Goal: Information Seeking & Learning: Find specific fact

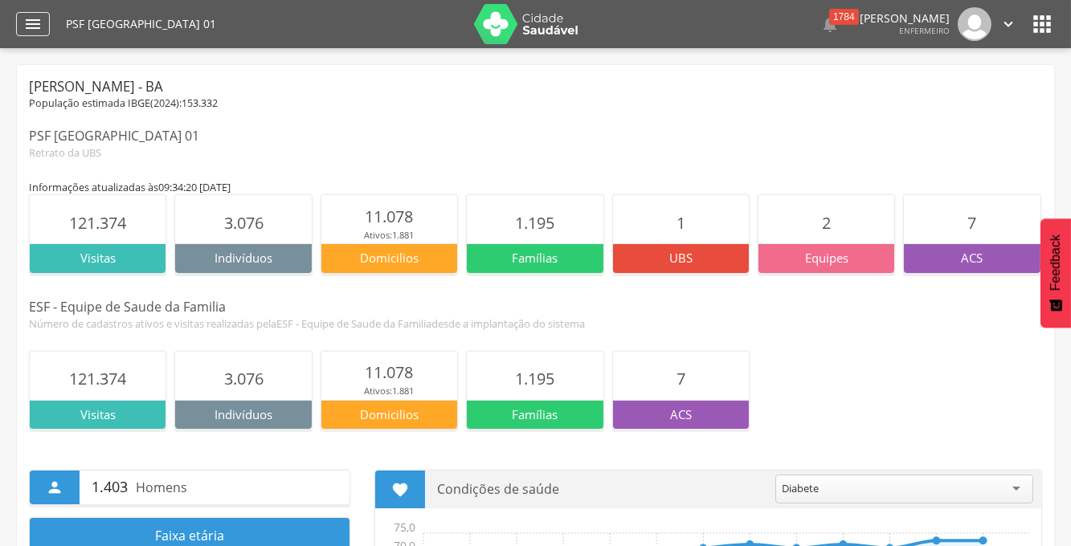
click at [46, 22] on div "" at bounding box center [33, 24] width 34 height 24
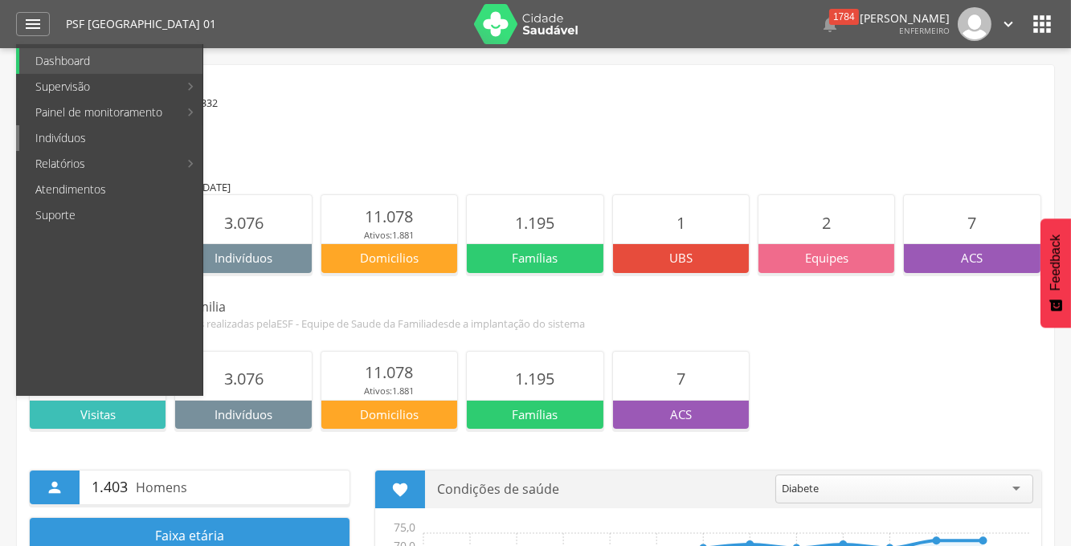
click at [92, 145] on link "Indivíduos" at bounding box center [110, 138] width 183 height 26
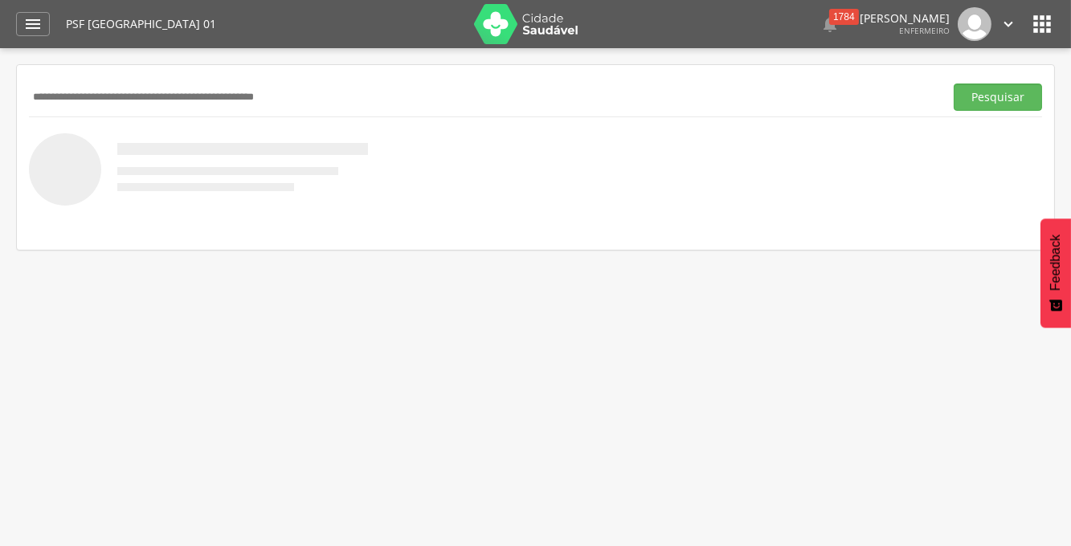
click at [137, 89] on input "text" at bounding box center [483, 97] width 909 height 27
paste input "**********"
click at [954, 84] on button "Pesquisar" at bounding box center [998, 97] width 88 height 27
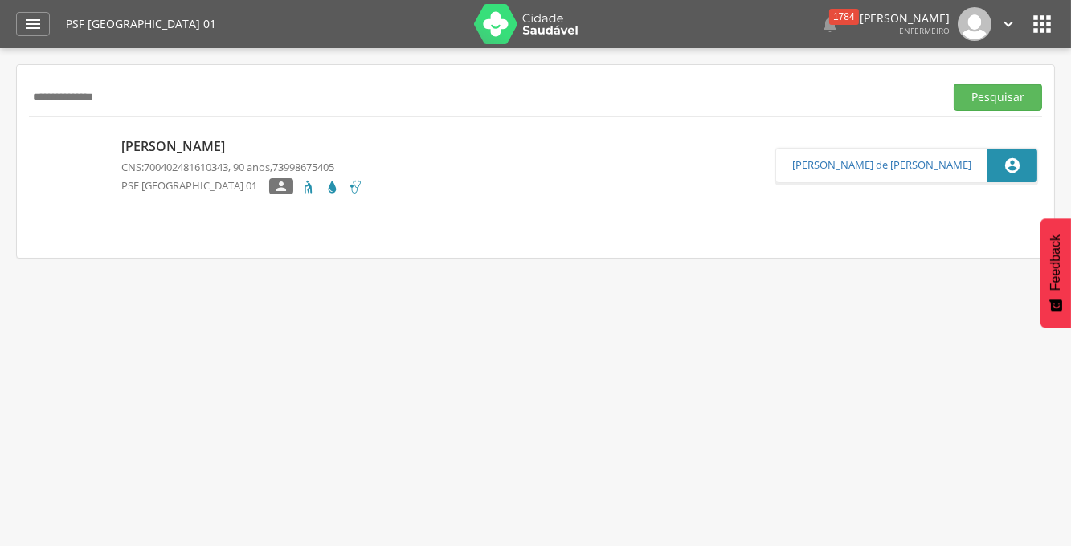
drag, startPoint x: 151, startPoint y: 93, endPoint x: 80, endPoint y: 109, distance: 72.5
click at [135, 102] on input "**********" at bounding box center [483, 97] width 909 height 27
drag, startPoint x: 80, startPoint y: 109, endPoint x: 13, endPoint y: 104, distance: 67.7
click at [18, 107] on div "**********" at bounding box center [535, 161] width 1037 height 193
paste input "text"
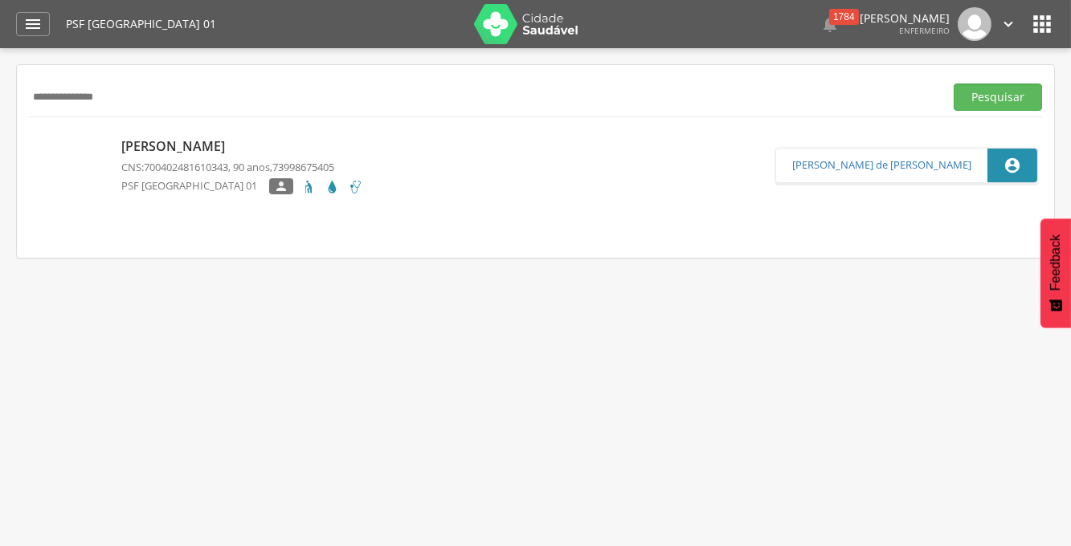
type input "**********"
click at [954, 84] on button "Pesquisar" at bounding box center [998, 97] width 88 height 27
click at [215, 152] on p "Marinalva Oliveira da Silva" at bounding box center [230, 146] width 219 height 18
type input "**********"
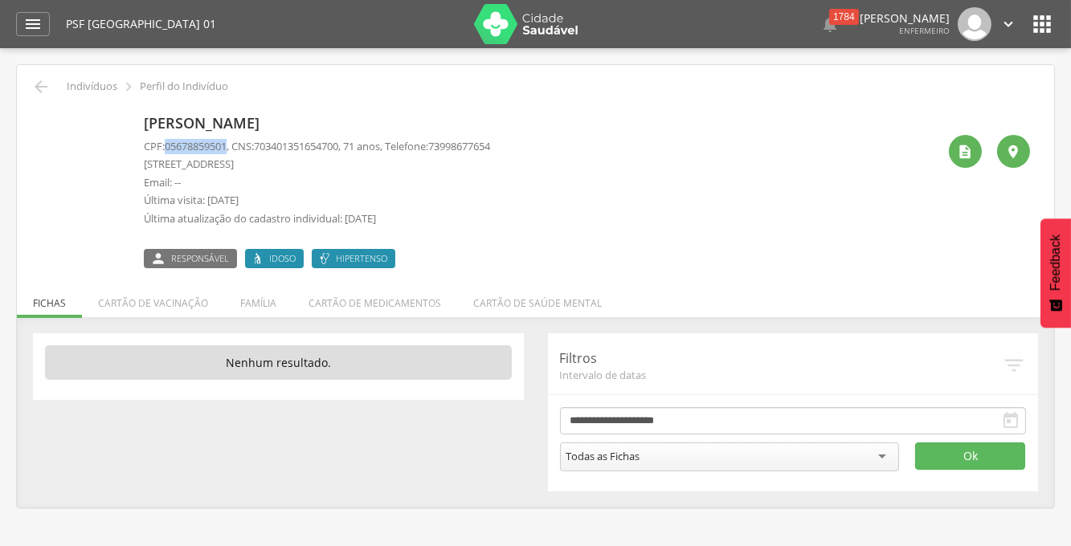
drag, startPoint x: 232, startPoint y: 145, endPoint x: 167, endPoint y: 141, distance: 65.2
click at [167, 141] on p "CPF: 05678859501 , CNS: 703401351654700 , 71 anos, Telefone: 73998677654" at bounding box center [317, 146] width 346 height 15
copy span "05678859501"
click at [243, 133] on div "Marinalva Oliveira da Silva CPF: 05678859501 , CNS: 703401351654700 , 71 anos, …" at bounding box center [317, 188] width 346 height 160
click at [45, 79] on icon "" at bounding box center [40, 86] width 19 height 19
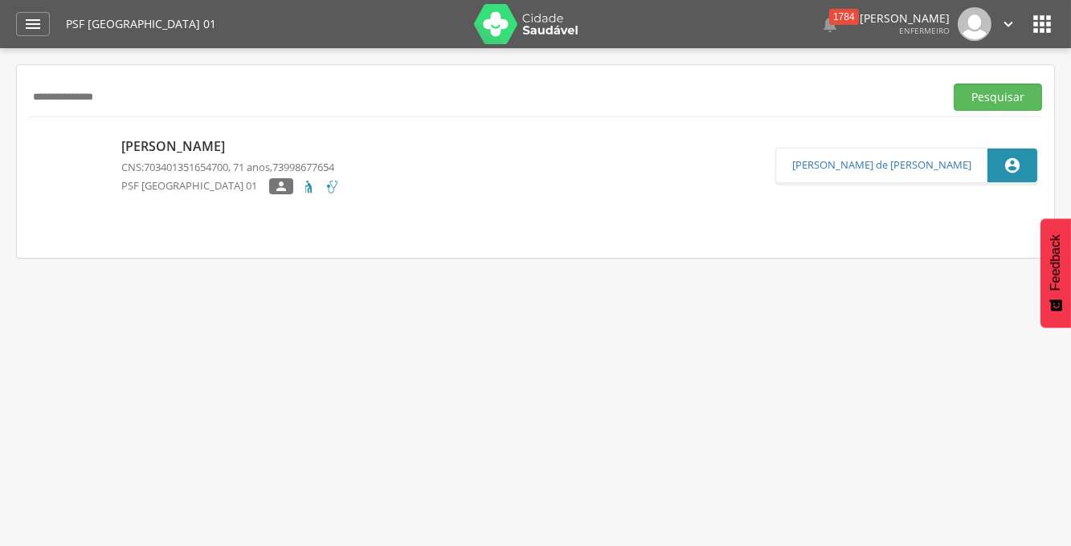
drag, startPoint x: 141, startPoint y: 99, endPoint x: -31, endPoint y: 96, distance: 171.1
click at [0, 96] on html " Dashboard Supervisão Produtividade Mapa da Cidade App desatualizado Última si…" at bounding box center [535, 273] width 1071 height 546
type input "**********"
click at [954, 84] on button "Pesquisar" at bounding box center [998, 97] width 88 height 27
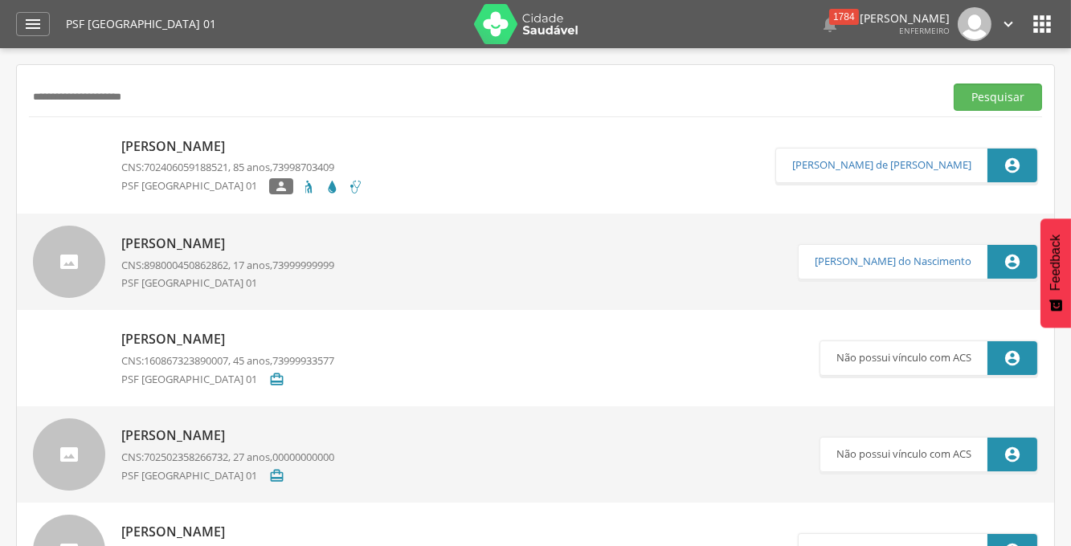
click at [205, 146] on p "Izalina Souza Oliveira" at bounding box center [242, 146] width 242 height 18
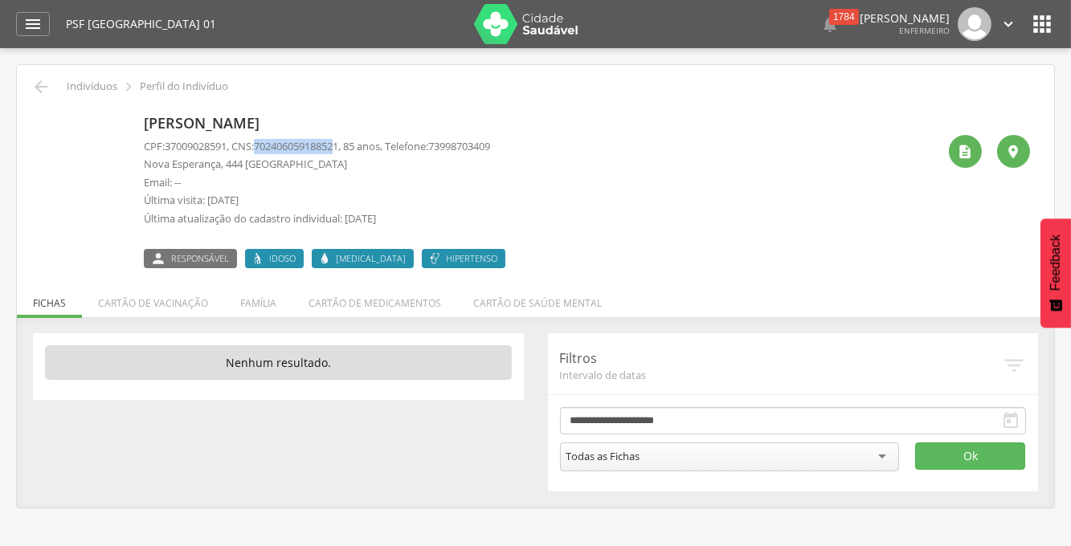
drag, startPoint x: 349, startPoint y: 148, endPoint x: 266, endPoint y: 137, distance: 84.3
click at [266, 137] on div "Izalina Souza Oliveira CPF: 37009028591 , CNS: 702406059188521 , 85 anos, Telef…" at bounding box center [329, 188] width 370 height 160
drag, startPoint x: 266, startPoint y: 137, endPoint x: 334, endPoint y: 149, distance: 69.3
click at [334, 149] on span "702406059188521" at bounding box center [296, 146] width 84 height 14
drag, startPoint x: 353, startPoint y: 143, endPoint x: 260, endPoint y: 141, distance: 93.2
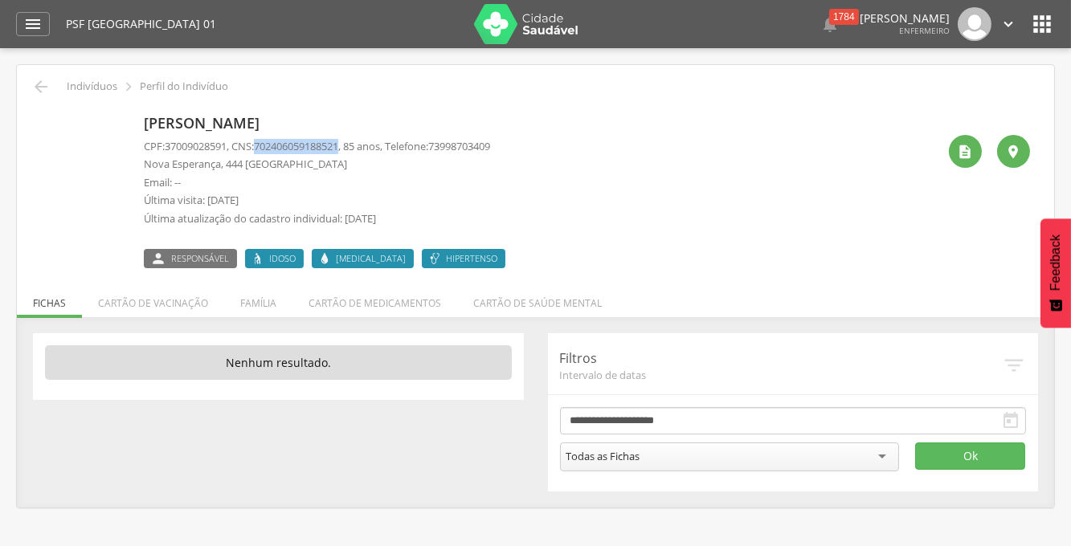
click at [260, 141] on p "CPF: 37009028591 , CNS: 702406059188521 , 85 anos, Telefone: 73998703409" at bounding box center [317, 146] width 346 height 15
copy p "702406059188521"
drag, startPoint x: 326, startPoint y: 121, endPoint x: 141, endPoint y: 122, distance: 184.8
click at [141, 122] on div "Izalina Souza Oliveira CPF: 37009028591 , CNS: 702406059188521 , 85 anos, Telef…" at bounding box center [535, 188] width 989 height 160
copy p "Izalina Souza Oliveira"
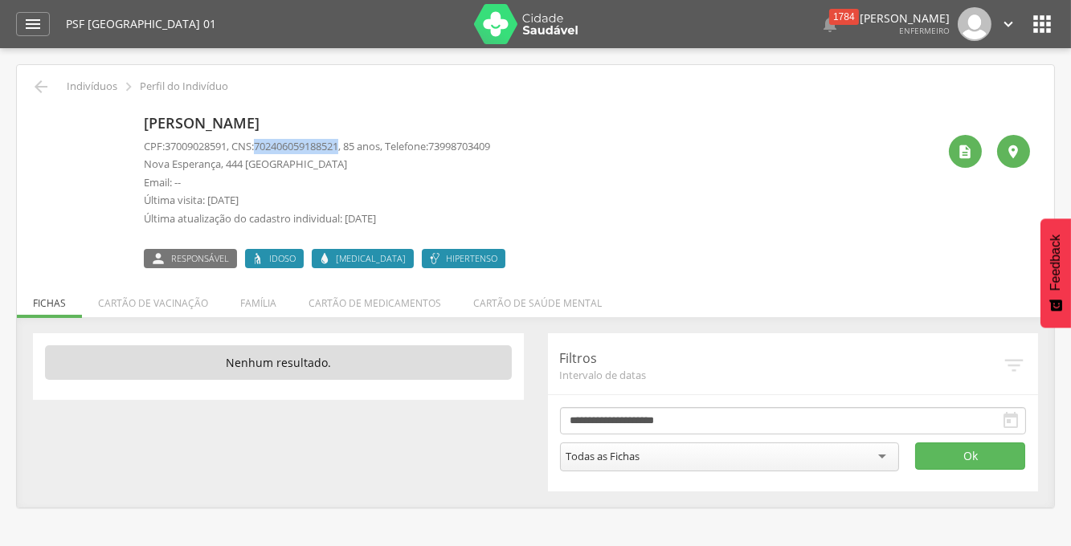
click at [273, 122] on p "Izalina Souza Oliveira" at bounding box center [329, 123] width 370 height 21
drag, startPoint x: 233, startPoint y: 143, endPoint x: 167, endPoint y: 145, distance: 65.9
click at [167, 145] on p "CPF: 37009028591 , CNS: 702406059188521 , 85 anos, Telefone: 73998703409" at bounding box center [317, 146] width 346 height 15
copy span "37009028591"
click at [179, 124] on p "Izalina Souza Oliveira" at bounding box center [329, 123] width 370 height 21
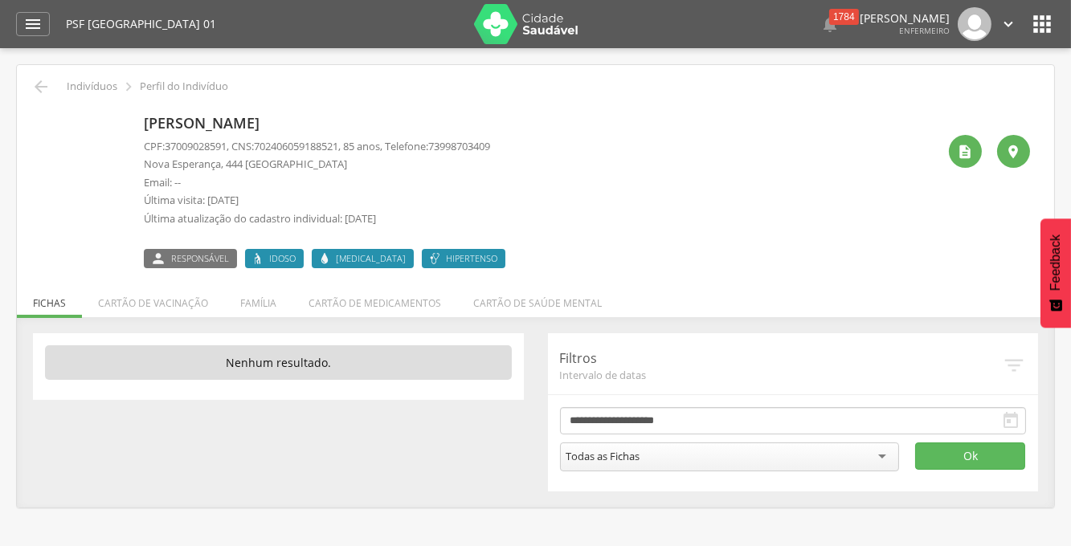
click at [244, 129] on p "Izalina Souza Oliveira" at bounding box center [329, 123] width 370 height 21
click at [968, 149] on icon "" at bounding box center [966, 152] width 16 height 16
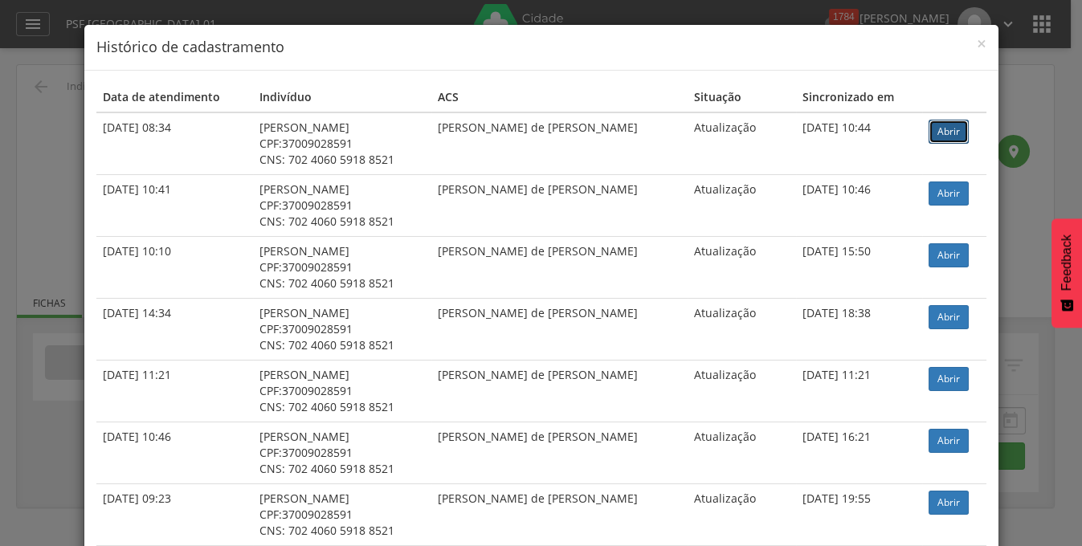
click at [950, 133] on link "Abrir" at bounding box center [949, 132] width 40 height 24
click at [977, 43] on span "×" at bounding box center [982, 43] width 10 height 22
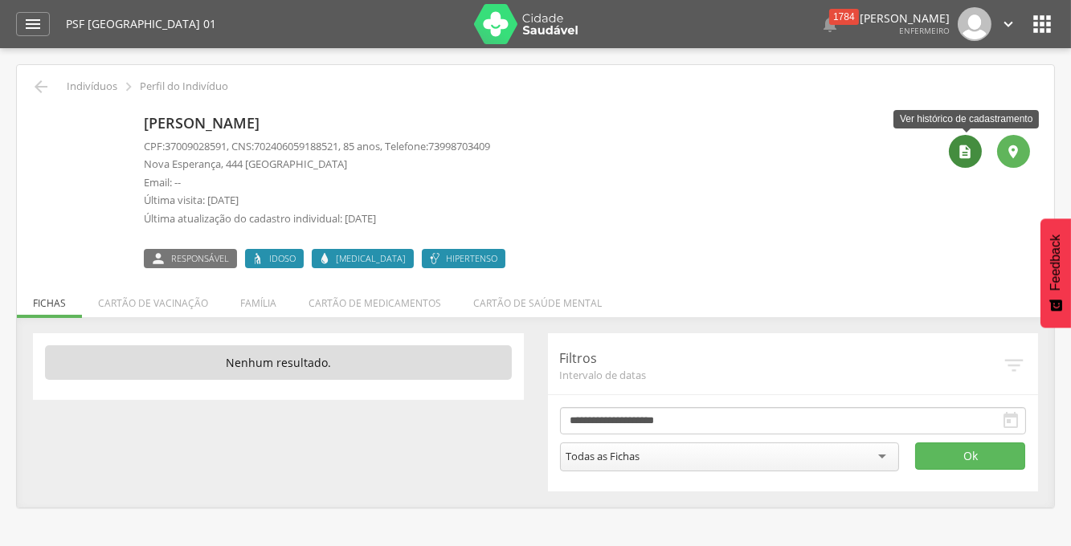
click at [964, 153] on icon "" at bounding box center [966, 152] width 16 height 16
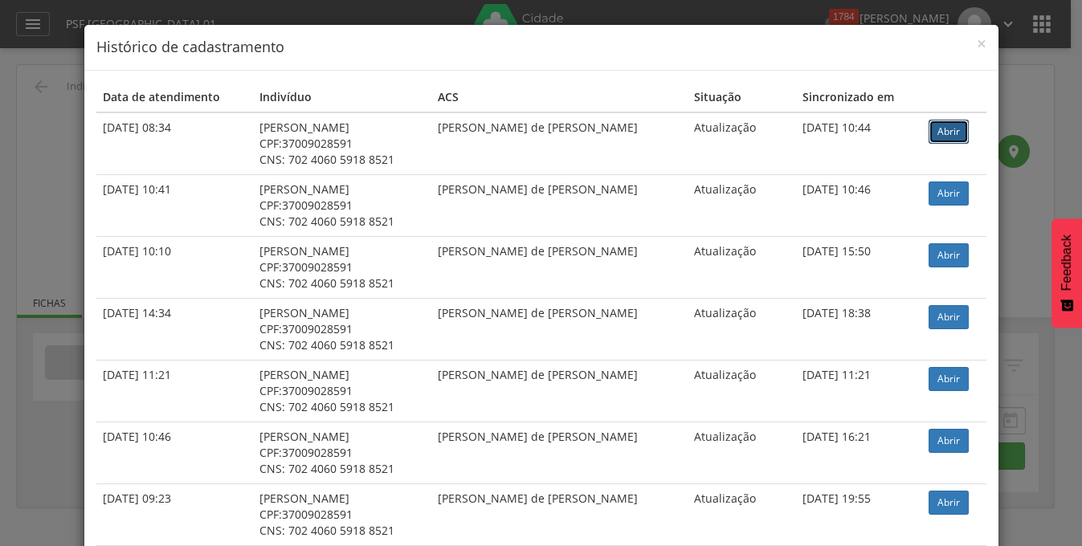
click at [954, 131] on link "Abrir" at bounding box center [949, 132] width 40 height 24
click at [979, 46] on span "×" at bounding box center [982, 43] width 10 height 22
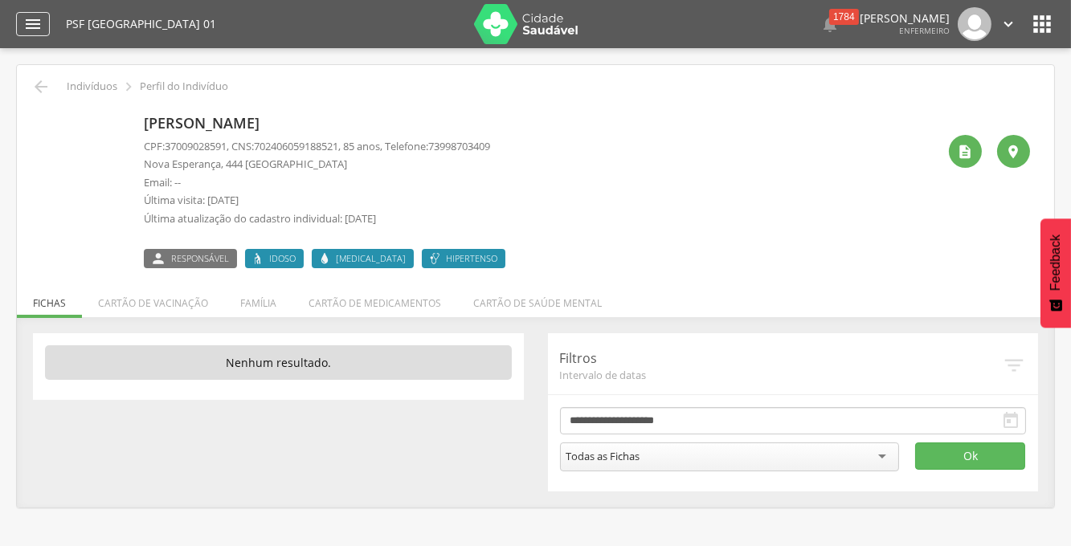
click at [28, 27] on icon "" at bounding box center [32, 23] width 19 height 19
click at [32, 18] on icon "" at bounding box center [32, 23] width 19 height 19
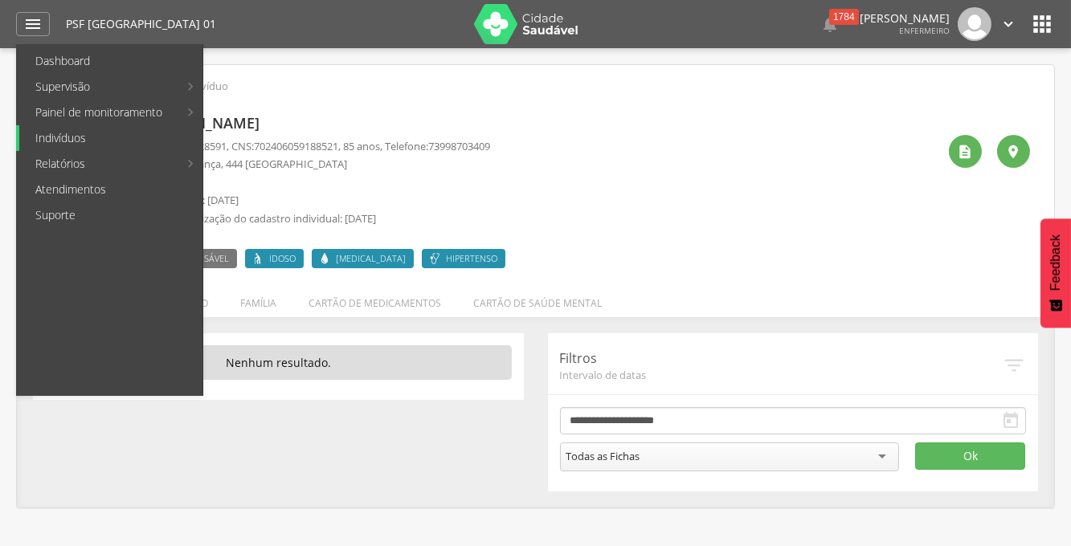
click at [38, 138] on link "Indivíduos" at bounding box center [110, 138] width 183 height 26
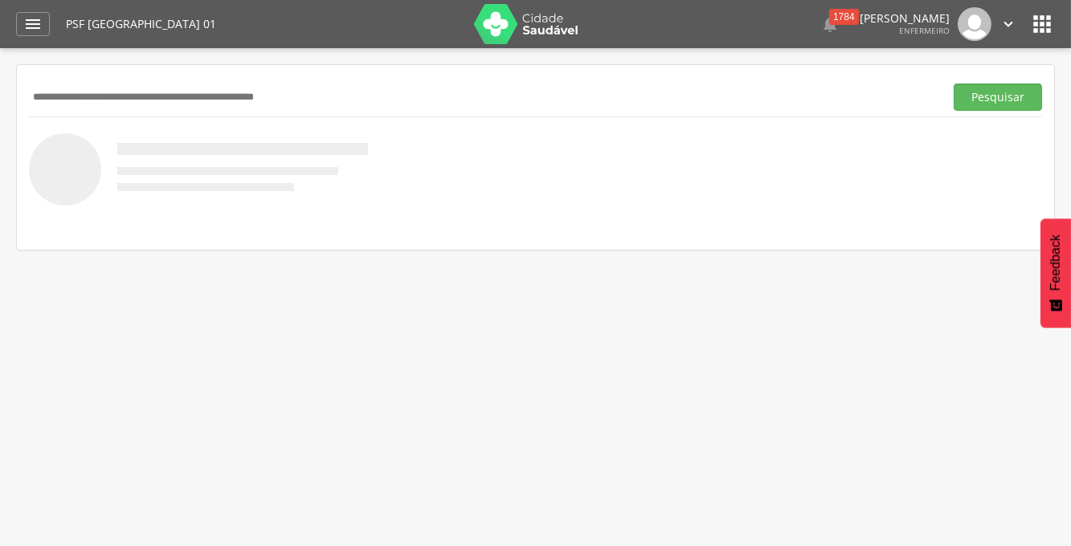
click at [67, 88] on input "text" at bounding box center [483, 97] width 909 height 27
paste input "**********"
type input "**********"
click at [954, 84] on button "Pesquisar" at bounding box center [998, 97] width 88 height 27
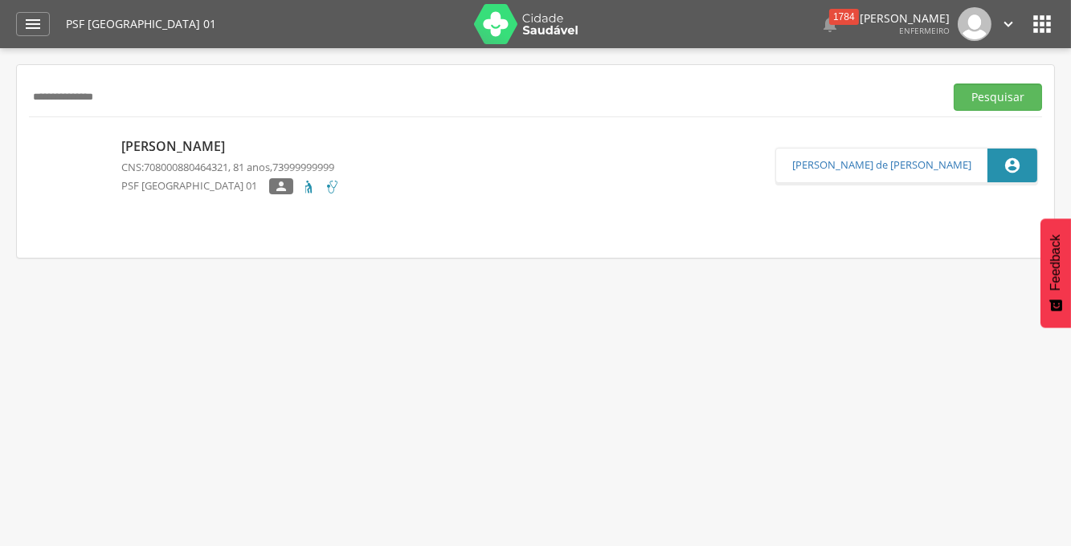
click at [178, 146] on p "Maria de Lourdes dos Santos" at bounding box center [230, 146] width 219 height 18
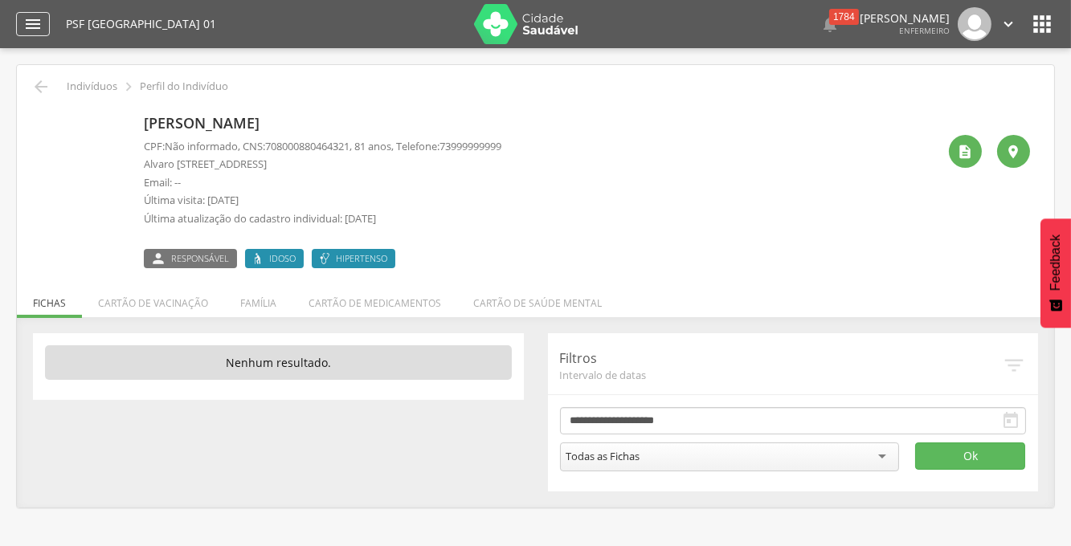
click at [28, 27] on icon "" at bounding box center [32, 23] width 19 height 19
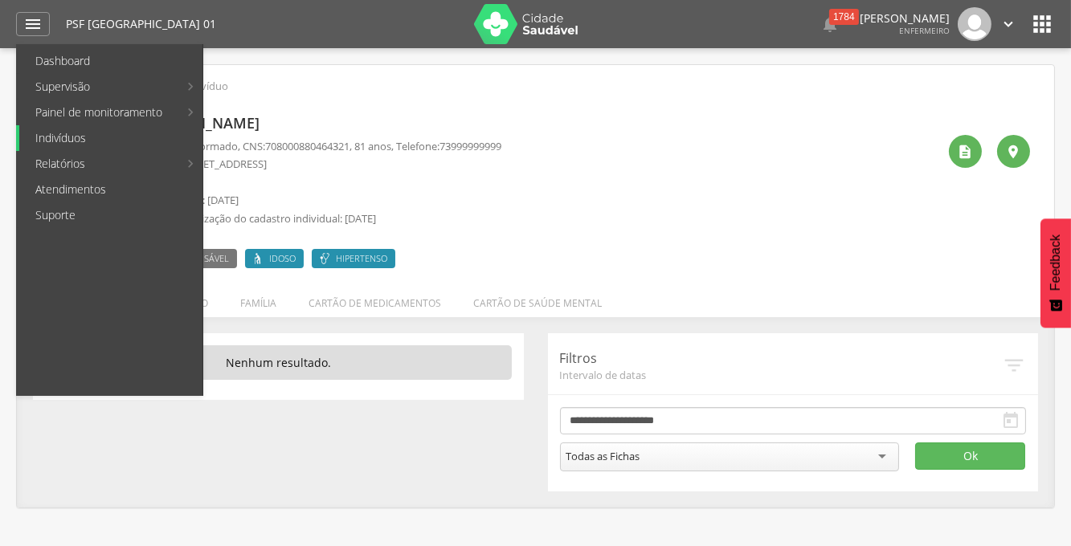
click at [62, 142] on link "Indivíduos" at bounding box center [110, 138] width 183 height 26
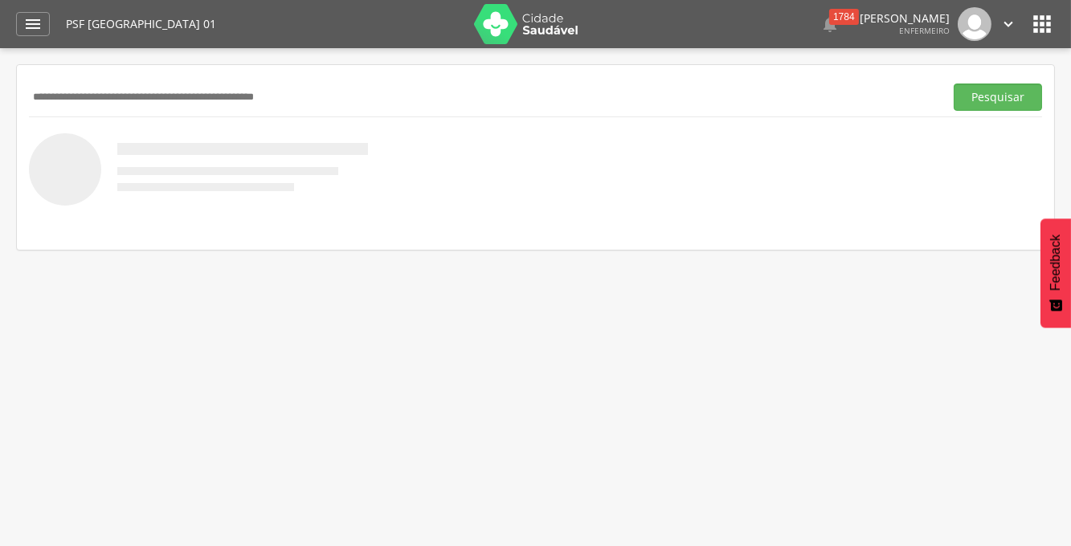
click at [80, 95] on input "text" at bounding box center [483, 97] width 909 height 27
type input "**********"
click at [954, 84] on button "Pesquisar" at bounding box center [998, 97] width 88 height 27
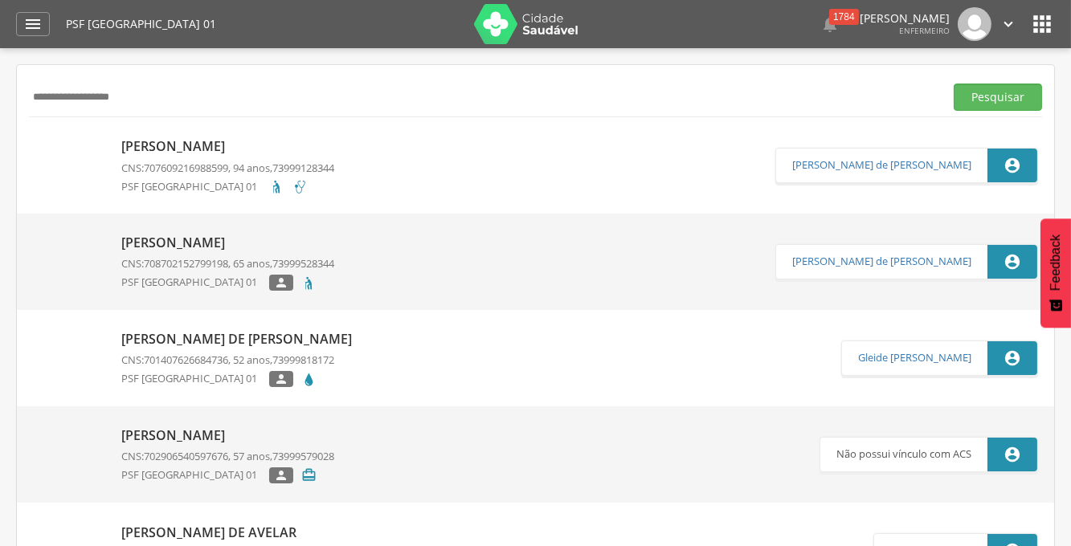
click at [174, 148] on p "[PERSON_NAME]" at bounding box center [227, 146] width 213 height 18
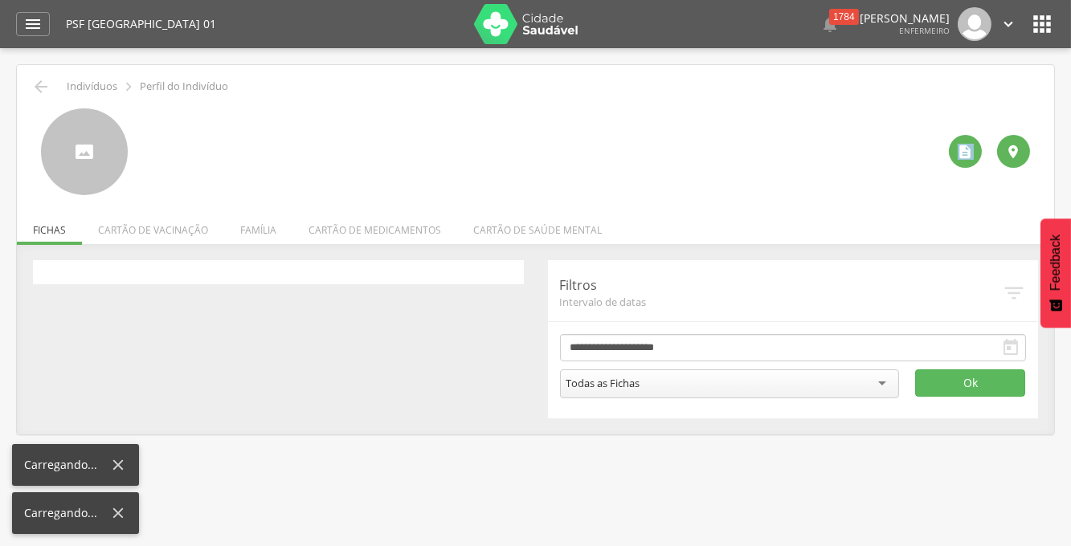
click at [174, 148] on div at bounding box center [540, 151] width 793 height 87
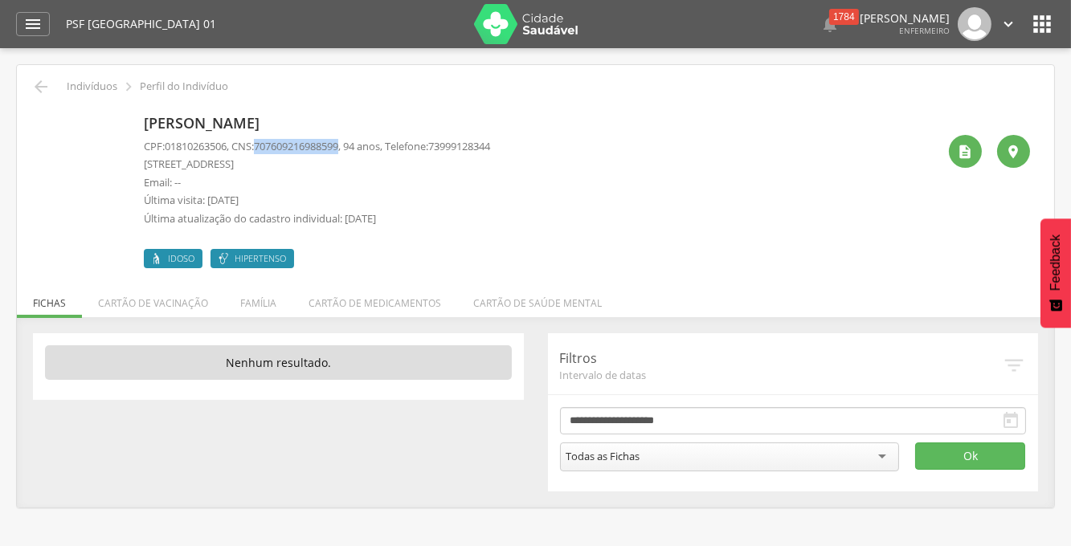
drag, startPoint x: 353, startPoint y: 145, endPoint x: 259, endPoint y: 142, distance: 94.1
click at [259, 142] on p "CPF: 01810263506 , CNS: 707609216988599 , 94 anos, Telefone: 73999128344" at bounding box center [317, 146] width 346 height 15
copy p "707609216988599"
drag, startPoint x: 231, startPoint y: 148, endPoint x: 164, endPoint y: 144, distance: 67.6
click at [164, 144] on p "CPF: 01810263506 , CNS: 707609216988599 , 94 anos, Telefone: 73999128344" at bounding box center [317, 146] width 346 height 15
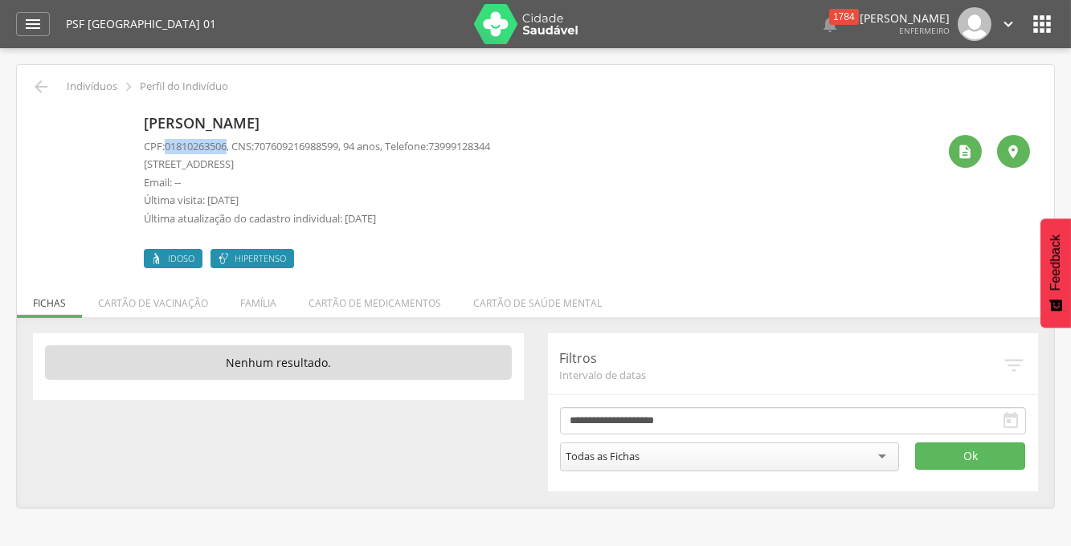
copy p "01810263506"
drag, startPoint x: 311, startPoint y: 126, endPoint x: 137, endPoint y: 120, distance: 173.7
click at [137, 120] on div "Ana de Santana Cruz CPF: 01810263506 , CNS: 707609216988599 , 94 anos, Telefone…" at bounding box center [535, 188] width 989 height 160
copy p "[PERSON_NAME]"
click at [962, 152] on icon "" at bounding box center [966, 152] width 16 height 16
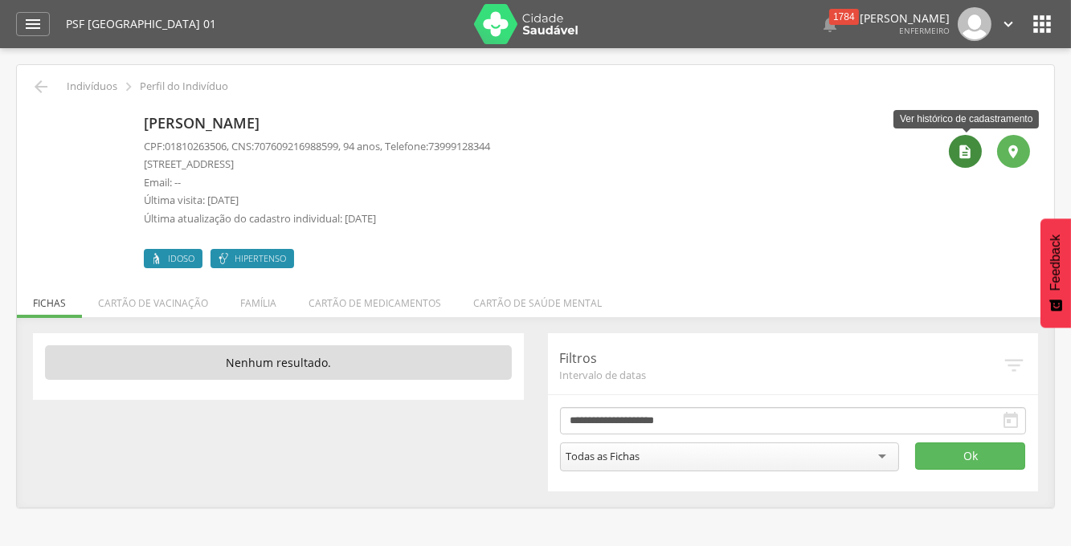
click at [962, 152] on icon "" at bounding box center [966, 152] width 16 height 16
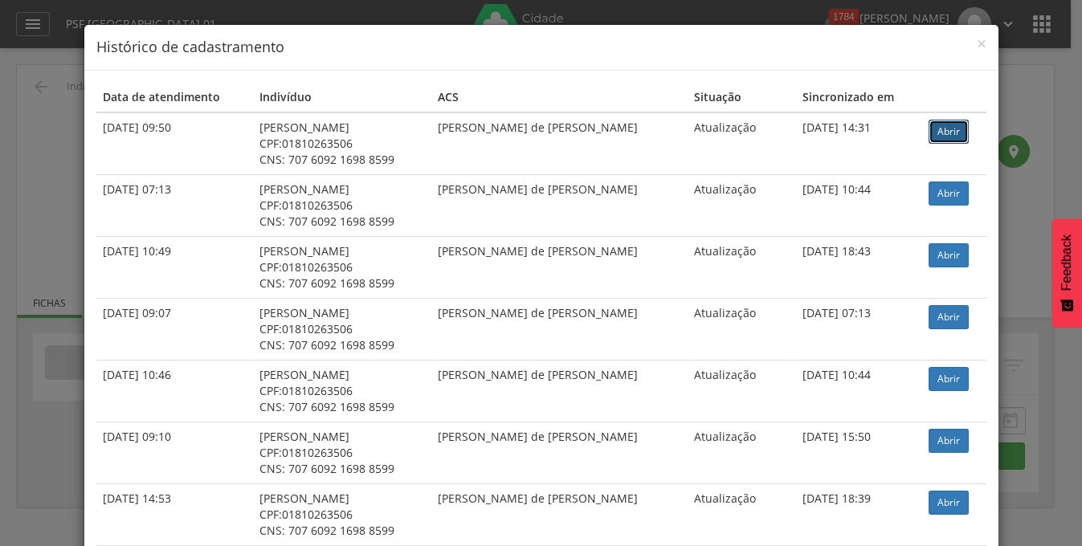
click at [948, 137] on link "Abrir" at bounding box center [949, 132] width 40 height 24
click at [977, 41] on span "×" at bounding box center [982, 43] width 10 height 22
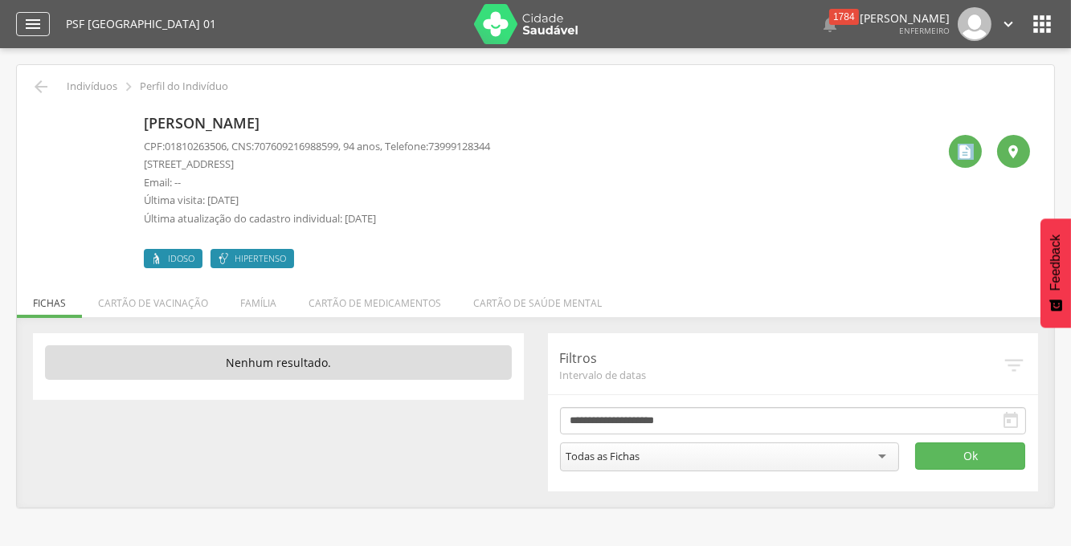
click at [24, 30] on icon "" at bounding box center [32, 23] width 19 height 19
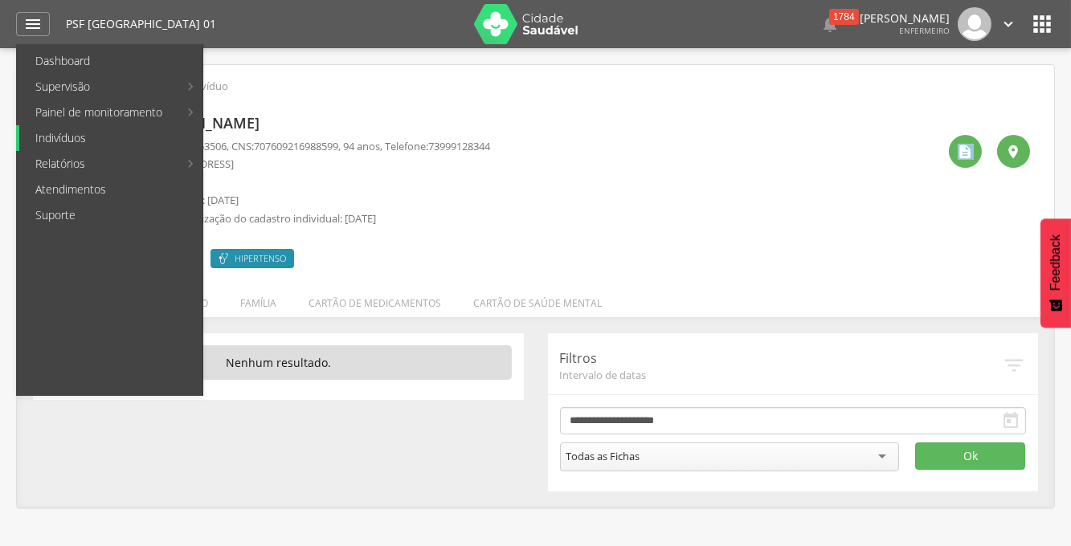
click at [44, 133] on link "Indivíduos" at bounding box center [110, 138] width 183 height 26
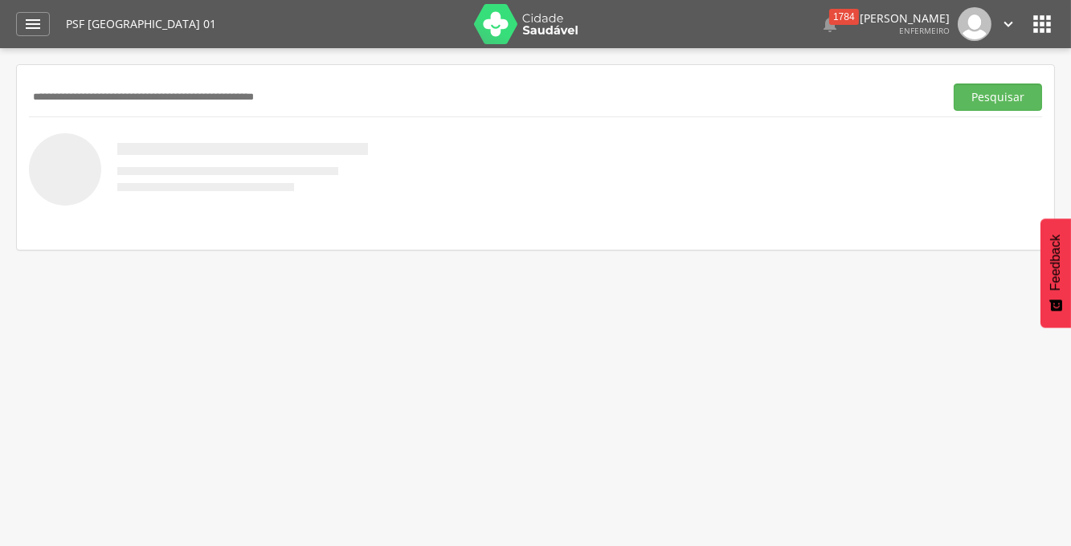
click at [92, 96] on input "text" at bounding box center [483, 97] width 909 height 27
paste input "**********"
type input "**********"
click at [954, 84] on button "Pesquisar" at bounding box center [998, 97] width 88 height 27
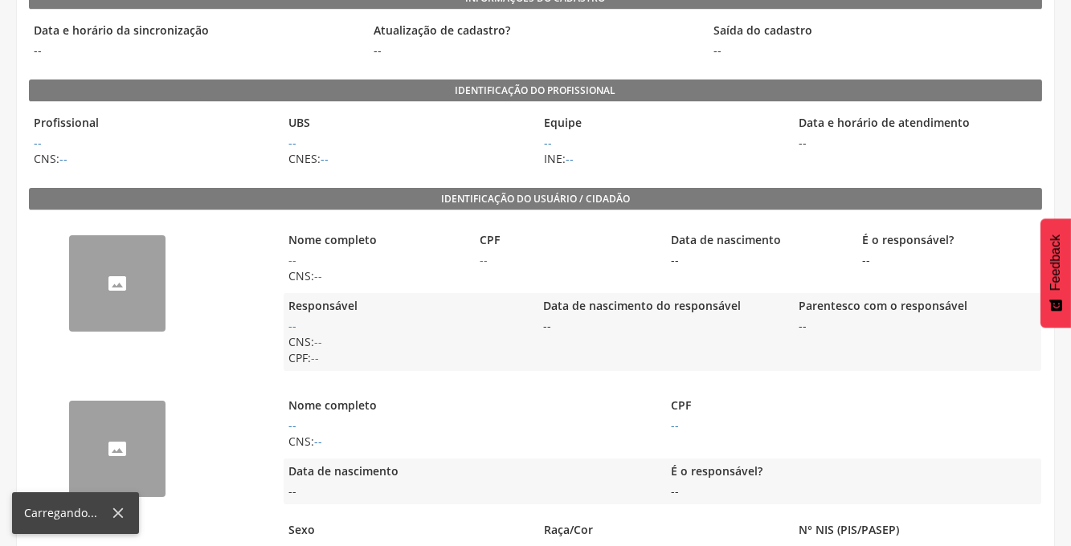
scroll to position [190, 0]
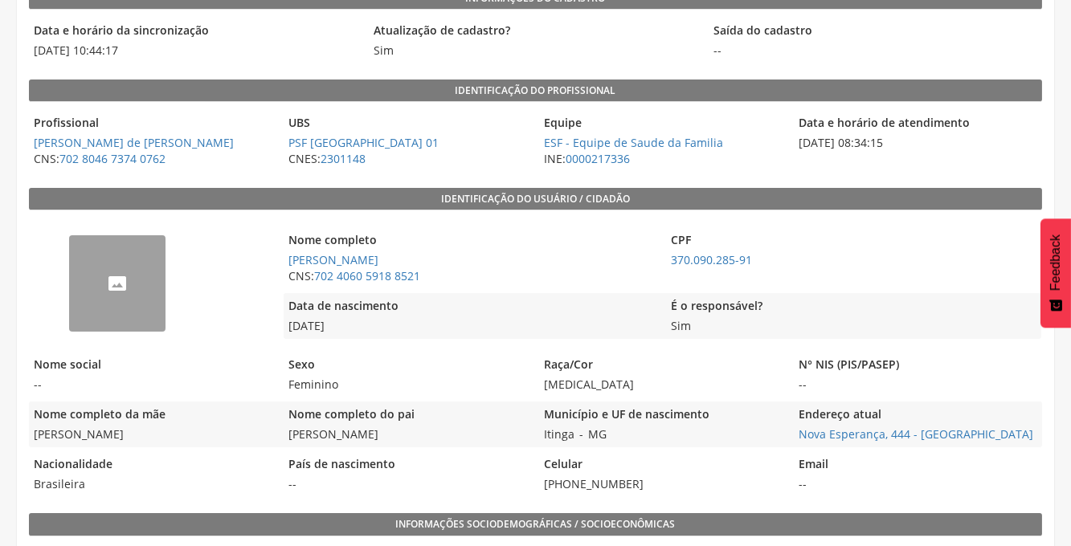
drag, startPoint x: 754, startPoint y: 258, endPoint x: 644, endPoint y: 256, distance: 110.9
click at [644, 256] on div "Nome completo Izalina Souza Oliveira CNS: 702 4060 5918 8521 CPF 370.090.285-91" at bounding box center [662, 258] width 757 height 62
drag, startPoint x: 644, startPoint y: 256, endPoint x: 738, endPoint y: 279, distance: 96.7
click at [738, 279] on div "CPF 370.090.285-91" at bounding box center [853, 258] width 374 height 62
click at [759, 267] on span "370.090.285-91" at bounding box center [853, 260] width 374 height 16
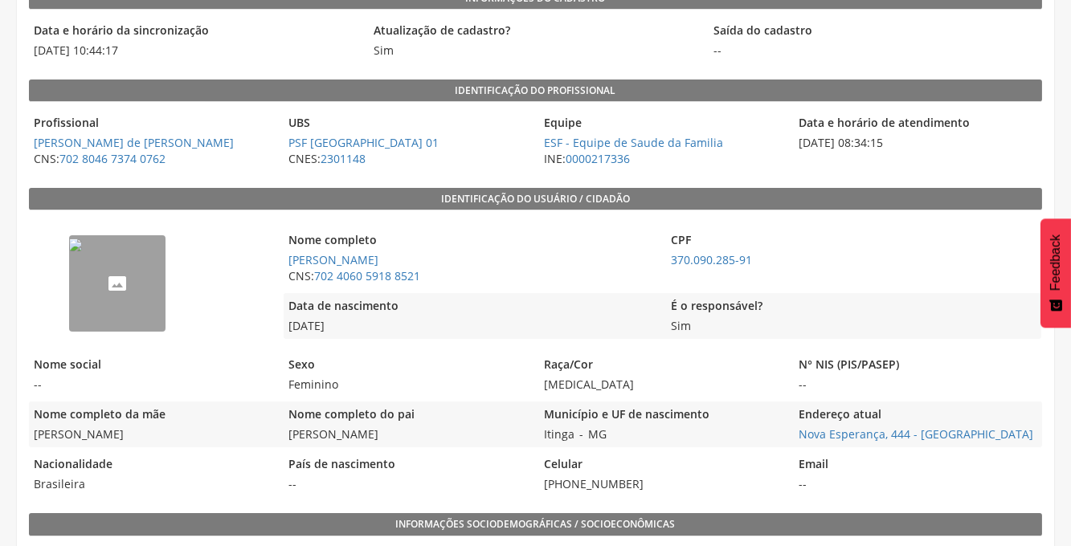
drag, startPoint x: 761, startPoint y: 259, endPoint x: 654, endPoint y: 262, distance: 106.9
click at [654, 262] on div "Nome completo Izalina Souza Oliveira CNS: 702 4060 5918 8521 CPF 370.090.285-91" at bounding box center [662, 258] width 757 height 62
drag, startPoint x: 654, startPoint y: 262, endPoint x: 771, endPoint y: 291, distance: 120.8
click at [771, 293] on div "É o responsável? Sim" at bounding box center [853, 316] width 374 height 46
drag, startPoint x: 758, startPoint y: 266, endPoint x: 671, endPoint y: 260, distance: 87.7
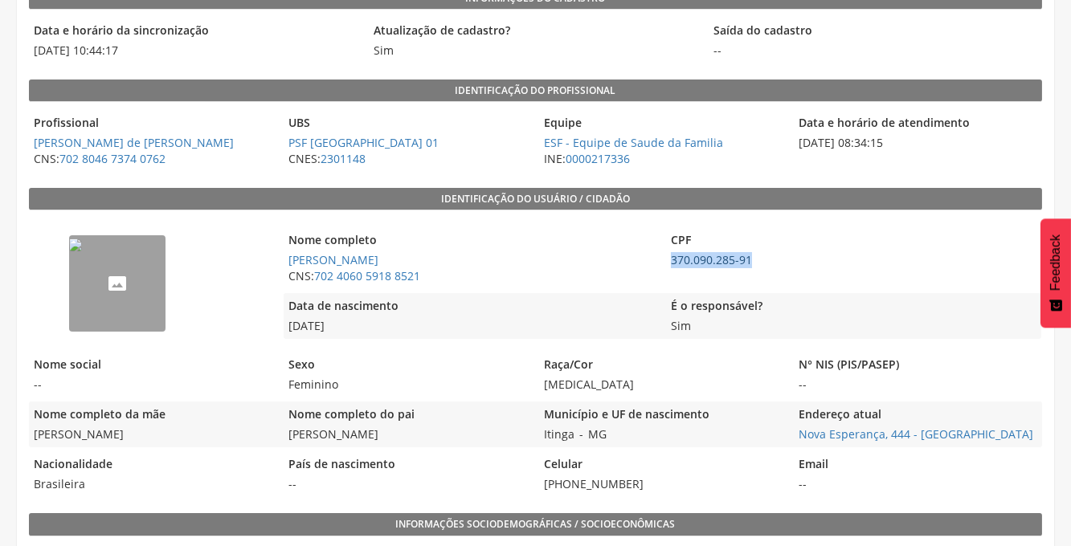
click at [671, 260] on span "370.090.285-91" at bounding box center [853, 260] width 374 height 16
copy link "370.090.285-91"
drag, startPoint x: 423, startPoint y: 275, endPoint x: 317, endPoint y: 278, distance: 106.1
click at [317, 278] on span "CNS: 702 4060 5918 8521" at bounding box center [471, 276] width 374 height 16
click at [317, 278] on link "702 4060 5918 8521" at bounding box center [367, 275] width 106 height 15
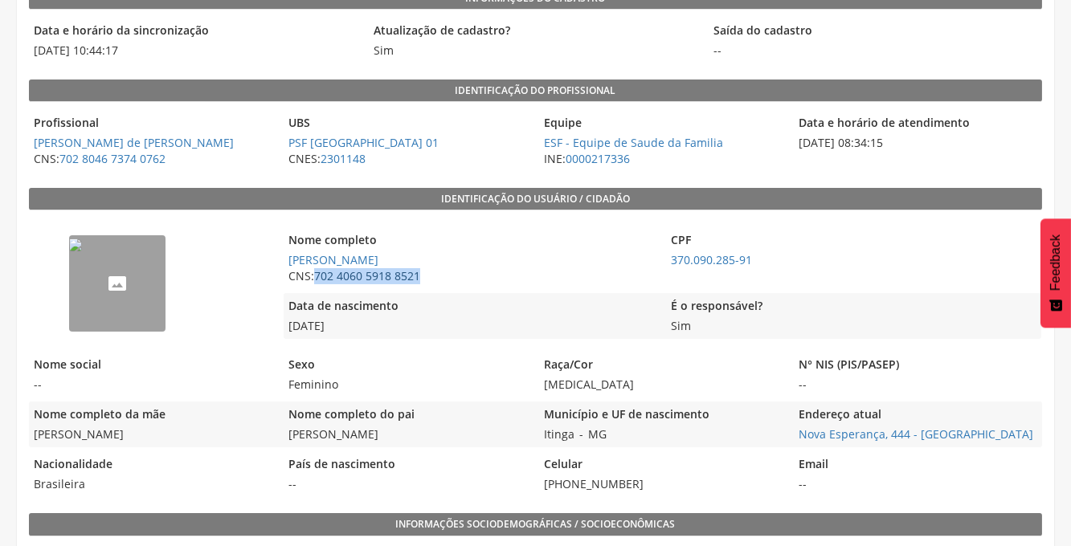
type input "**********"
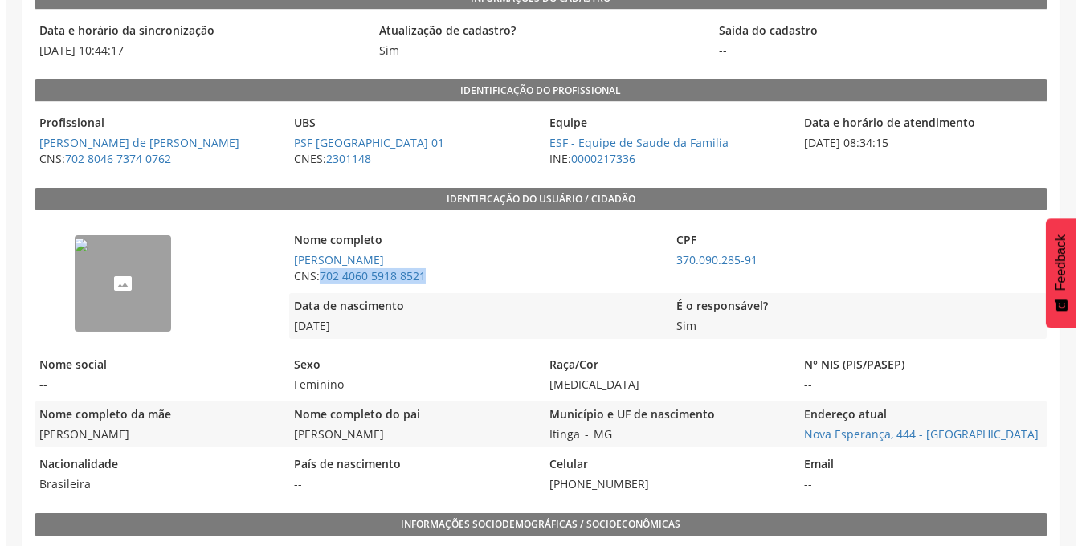
scroll to position [48, 0]
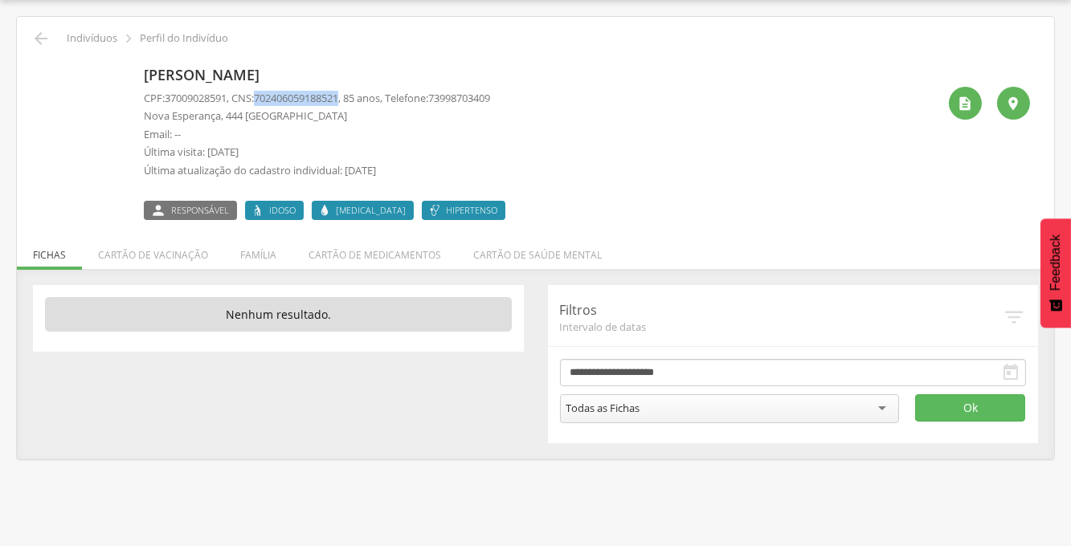
drag, startPoint x: 354, startPoint y: 98, endPoint x: 262, endPoint y: 100, distance: 92.4
click at [262, 100] on p "CPF: 37009028591 , CNS: 702406059188521 , 85 anos, Telefone: 73998703409" at bounding box center [317, 98] width 346 height 15
copy p "702406059188521"
drag, startPoint x: 325, startPoint y: 79, endPoint x: 199, endPoint y: 92, distance: 126.0
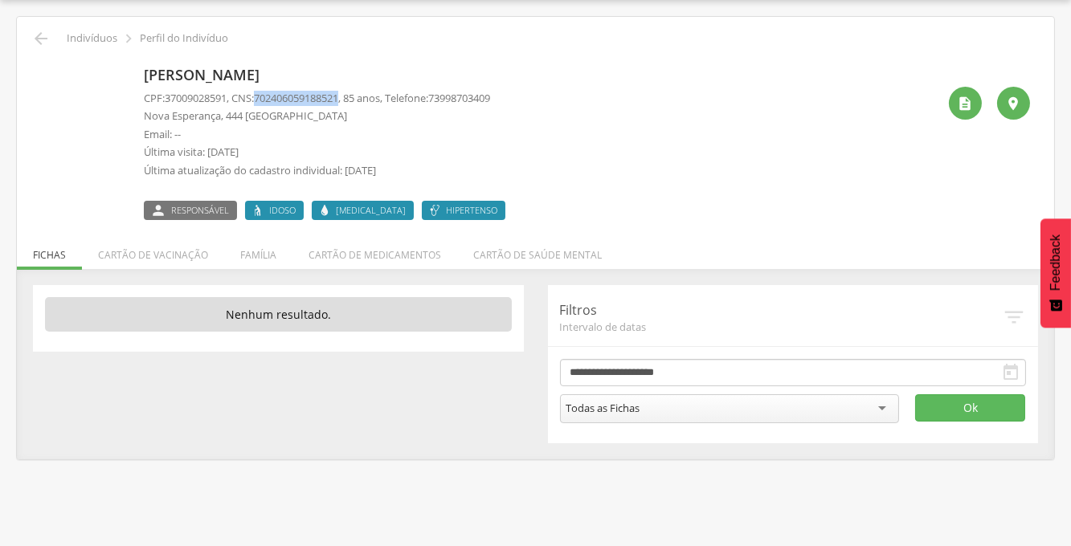
click at [199, 92] on div "Izalina Souza Oliveira CPF: 37009028591 , CNS: 702406059188521 , 85 anos, Telef…" at bounding box center [329, 140] width 370 height 160
copy div "CPF: 37009"
drag, startPoint x: 343, startPoint y: 80, endPoint x: 242, endPoint y: 80, distance: 101.2
click at [240, 80] on p "Izalina Souza Oliveira" at bounding box center [329, 75] width 370 height 21
click at [365, 82] on p "Izalina Souza Oliveira" at bounding box center [329, 75] width 370 height 21
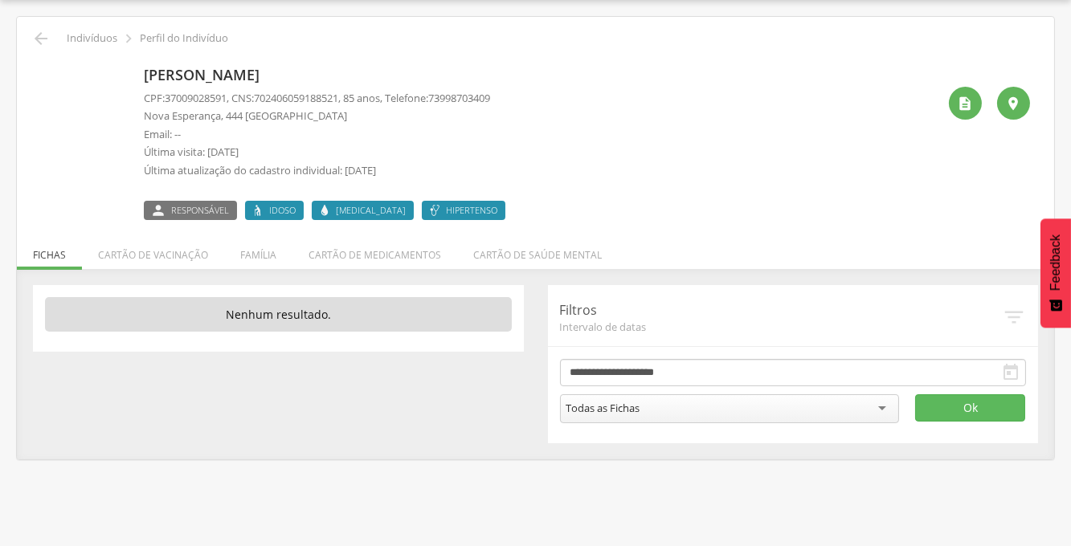
drag, startPoint x: 322, startPoint y: 79, endPoint x: 125, endPoint y: 68, distance: 197.9
click at [125, 68] on div "Izalina Souza Oliveira CPF: 37009028591 , CNS: 702406059188521 , 85 anos, Telef…" at bounding box center [535, 140] width 989 height 160
copy div "Izalina Souza Oliveira"
click at [252, 79] on p "Izalina Souza Oliveira" at bounding box center [329, 75] width 370 height 21
click at [972, 100] on icon "" at bounding box center [966, 104] width 16 height 16
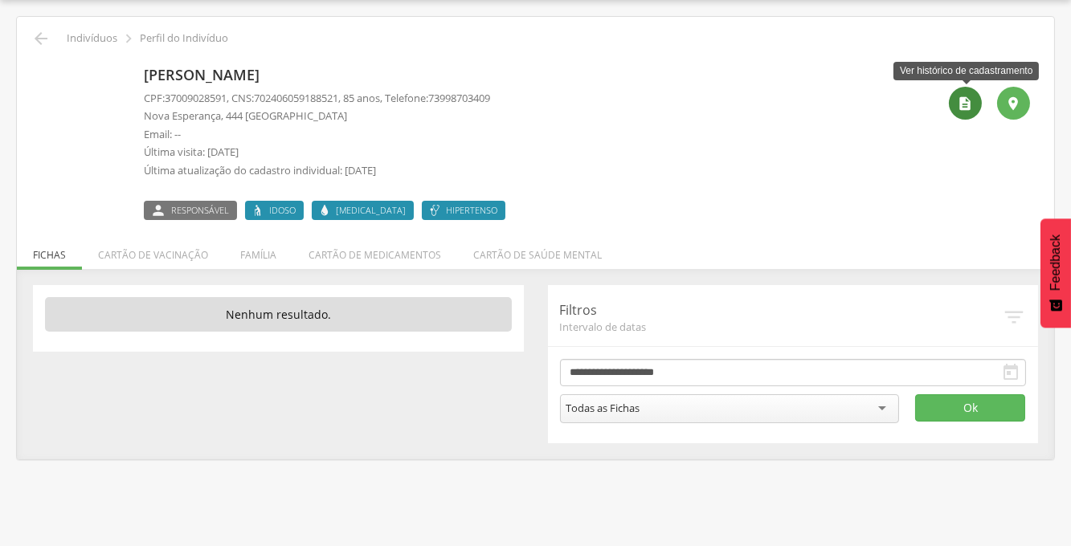
click at [972, 100] on icon "" at bounding box center [966, 104] width 16 height 16
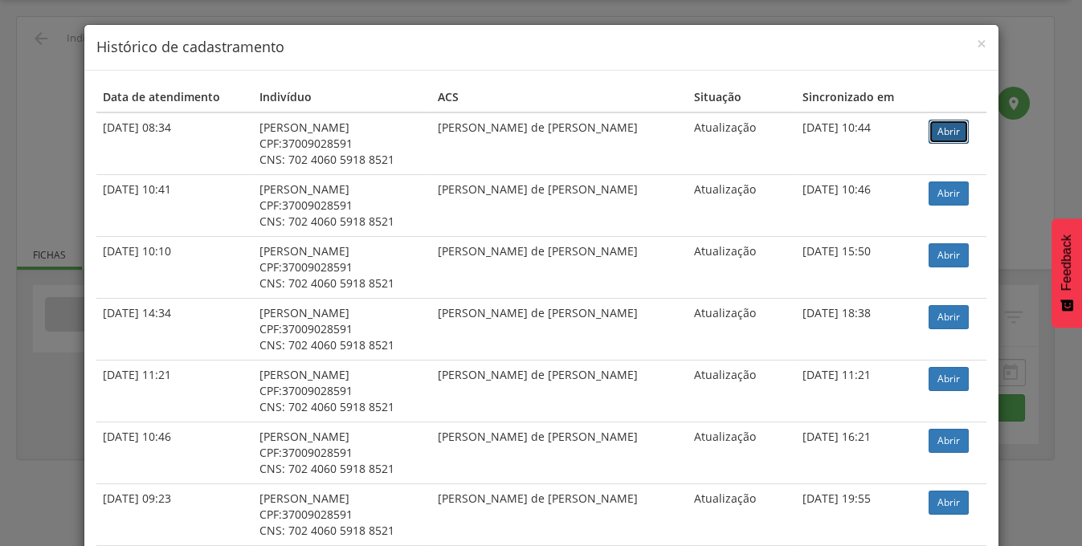
click at [953, 133] on link "Abrir" at bounding box center [949, 132] width 40 height 24
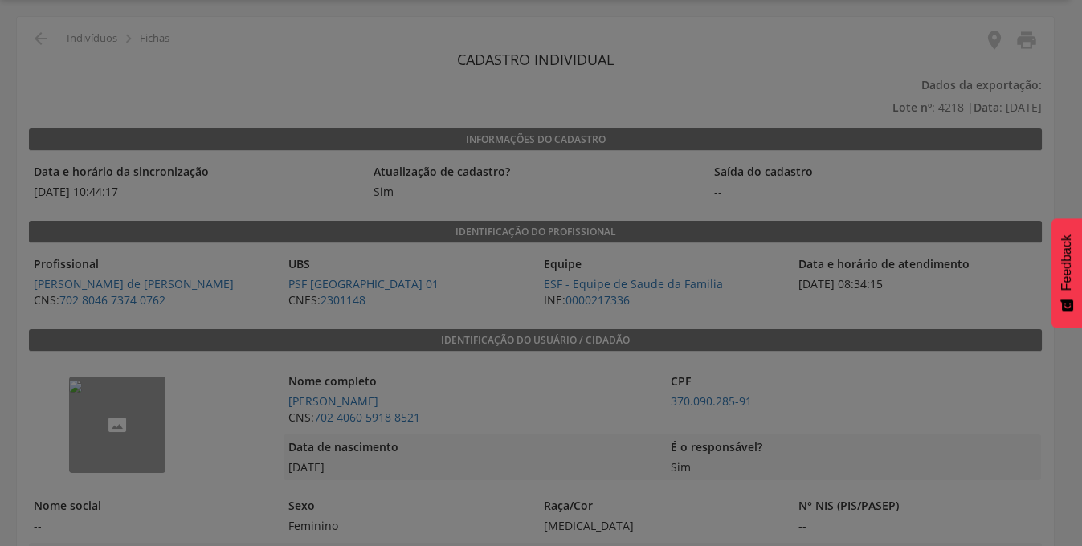
click at [1067, 167] on div at bounding box center [541, 273] width 1082 height 546
drag, startPoint x: 1081, startPoint y: 304, endPoint x: 1084, endPoint y: 368, distance: 64.4
click at [1070, 368] on html " Dashboard Supervisão Produtividade Mapa da Cidade App desatualizado Última si…" at bounding box center [541, 225] width 1082 height 546
click at [522, 379] on div at bounding box center [541, 273] width 1082 height 546
click at [267, 225] on div at bounding box center [541, 273] width 1082 height 546
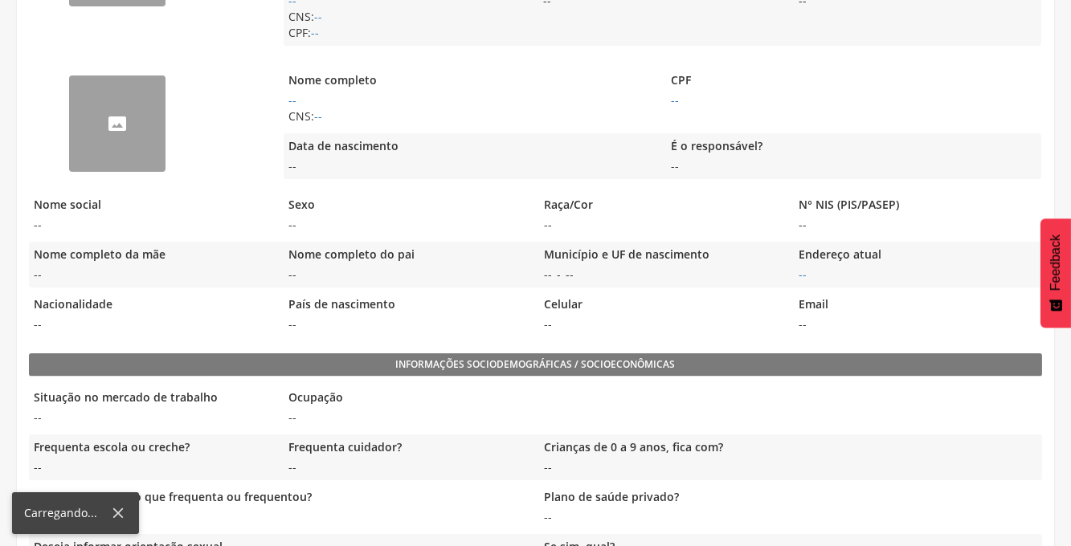
scroll to position [350, 0]
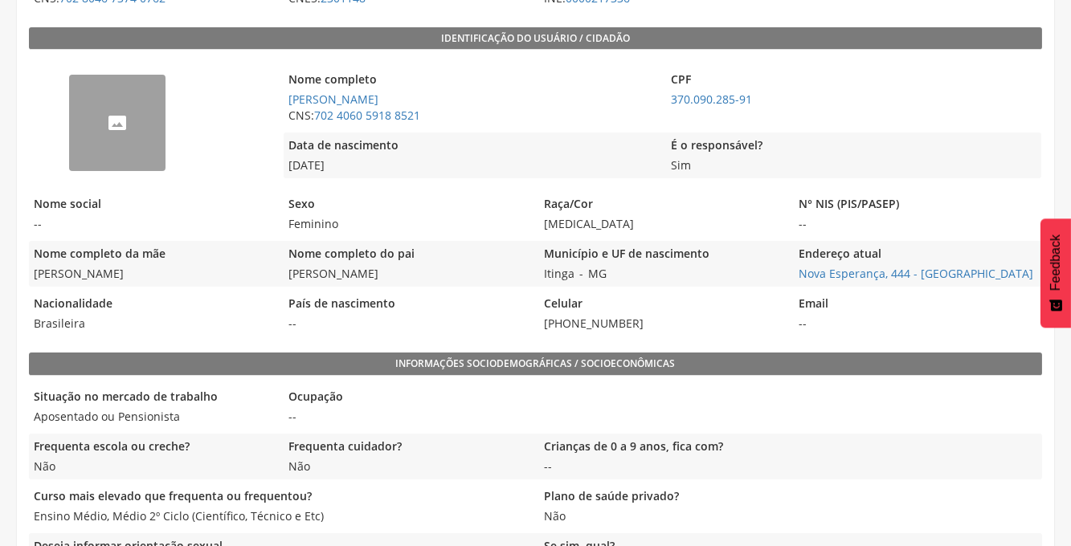
drag, startPoint x: 158, startPoint y: 275, endPoint x: 31, endPoint y: 280, distance: 127.9
click at [31, 280] on span "Laudelina Souza Franca" at bounding box center [152, 274] width 247 height 16
copy span "Laudelina Souza Franca"
drag, startPoint x: 400, startPoint y: 276, endPoint x: 281, endPoint y: 284, distance: 119.2
click at [281, 284] on div "Nome completo da mãe Laudelina Souza Franca Nome completo do pai Otavio Jose da…" at bounding box center [535, 264] width 1013 height 46
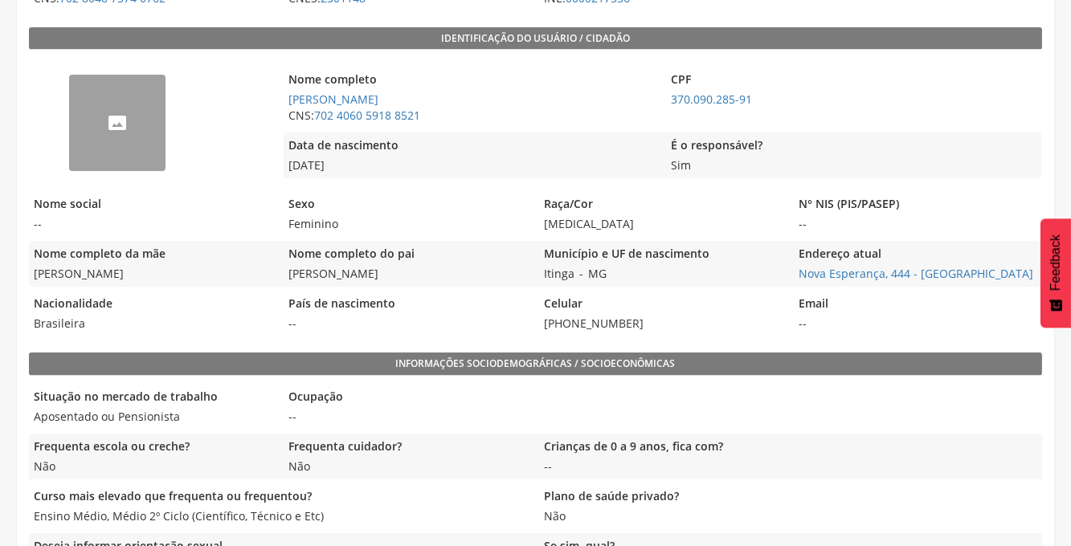
copy span "Otavio Jose da Costa"
drag, startPoint x: 977, startPoint y: 274, endPoint x: 785, endPoint y: 272, distance: 192.0
click at [785, 272] on div "Nome completo da mãe Laudelina Souza Franca Nome completo do pai Otavio Jose da…" at bounding box center [535, 264] width 1013 height 46
drag, startPoint x: 785, startPoint y: 272, endPoint x: 919, endPoint y: 291, distance: 135.4
click at [917, 290] on div "-- Nome completo Izalina Souza Oliveira CNS: 702 4060 5918 8521 CPF 370.090.285…" at bounding box center [535, 197] width 1013 height 279
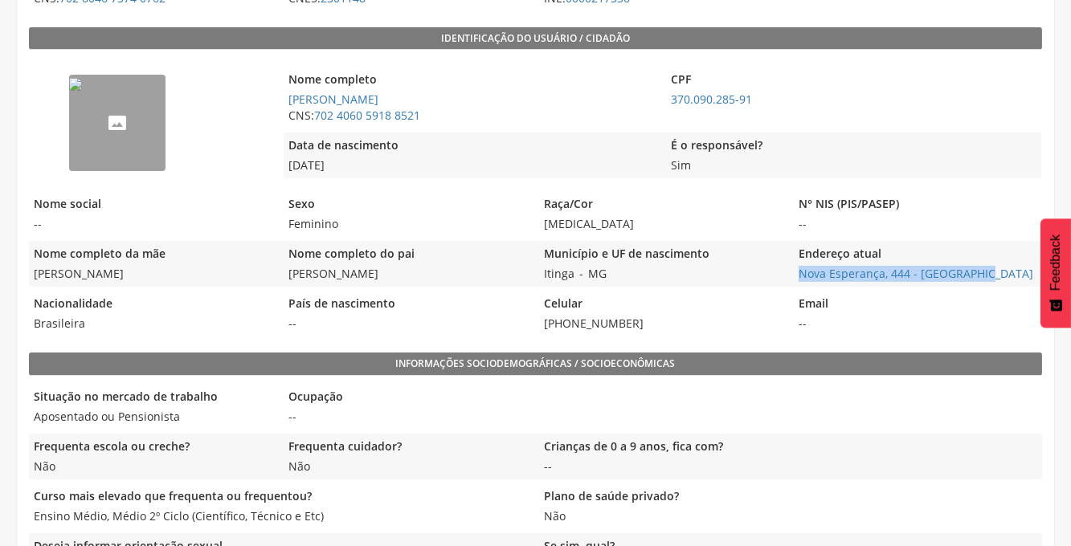
drag, startPoint x: 975, startPoint y: 273, endPoint x: 793, endPoint y: 280, distance: 182.5
click at [794, 280] on span "Nova Esperança, 444 - Vila Vargas" at bounding box center [917, 274] width 247 height 16
copy link "Nova Esperança, 444 - Vila Vargas"
drag, startPoint x: 615, startPoint y: 323, endPoint x: 525, endPoint y: 323, distance: 90.8
click at [525, 323] on div "Nacionalidade Brasileira País de nascimento -- Celular (73) 99870-3409 Email --" at bounding box center [535, 314] width 1013 height 46
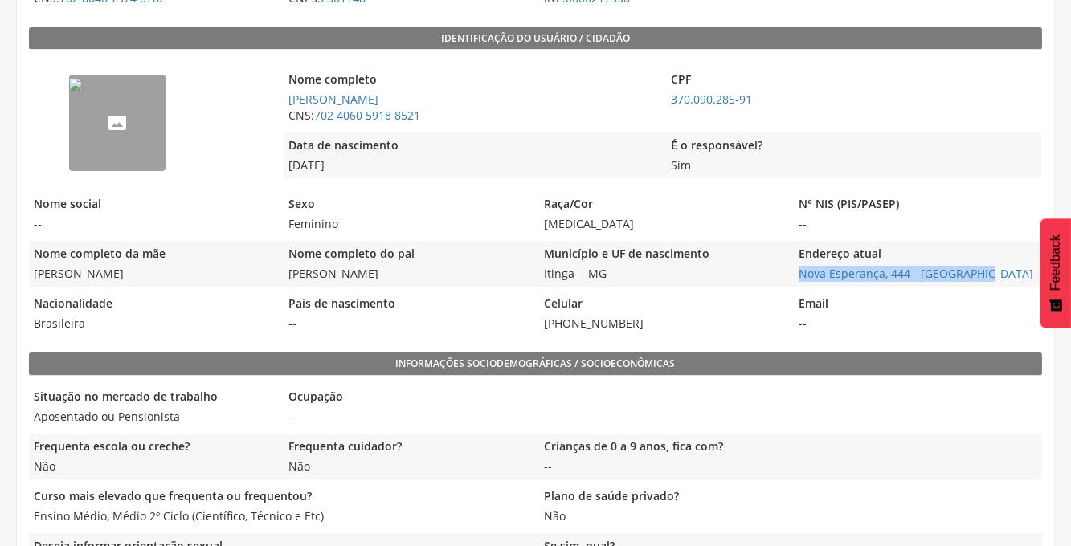
drag, startPoint x: 525, startPoint y: 323, endPoint x: 648, endPoint y: 321, distance: 122.9
click at [648, 321] on span "(73) 99870-3409" at bounding box center [662, 324] width 247 height 16
click at [632, 328] on span "(73) 99870-3409" at bounding box center [662, 324] width 247 height 16
drag, startPoint x: 632, startPoint y: 327, endPoint x: 529, endPoint y: 321, distance: 103.0
click at [529, 321] on div "Nacionalidade Brasileira País de nascimento -- Celular (73) 99870-3409 Email --" at bounding box center [535, 314] width 1013 height 46
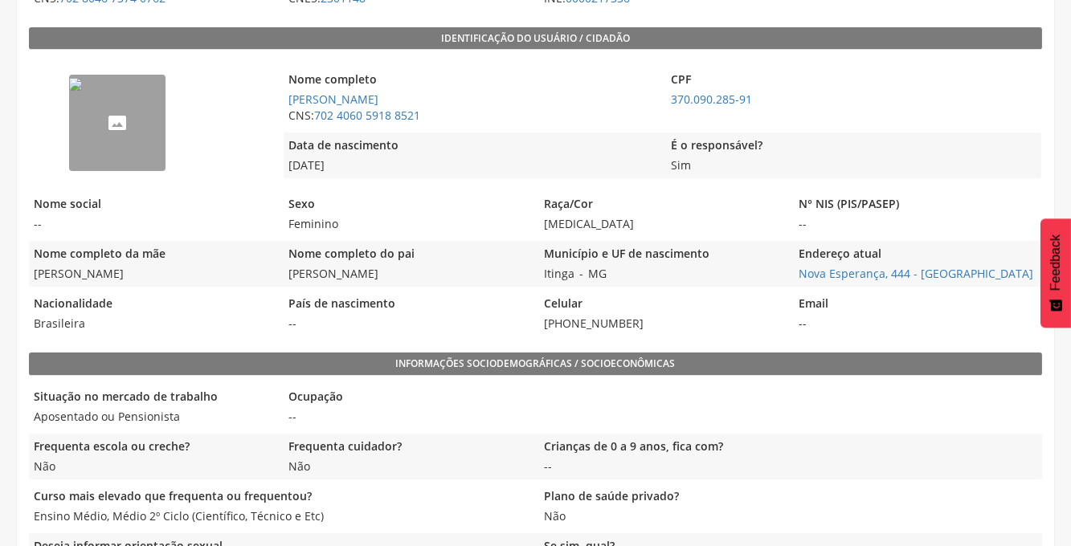
drag, startPoint x: 529, startPoint y: 321, endPoint x: 639, endPoint y: 325, distance: 109.3
click at [639, 325] on span "(73) 99870-3409" at bounding box center [662, 324] width 247 height 16
click at [660, 331] on div "Celular (73) 99870-3409" at bounding box center [662, 314] width 247 height 46
drag, startPoint x: 629, startPoint y: 325, endPoint x: 542, endPoint y: 325, distance: 86.8
click at [542, 325] on span "(73) 99870-3409" at bounding box center [662, 324] width 247 height 16
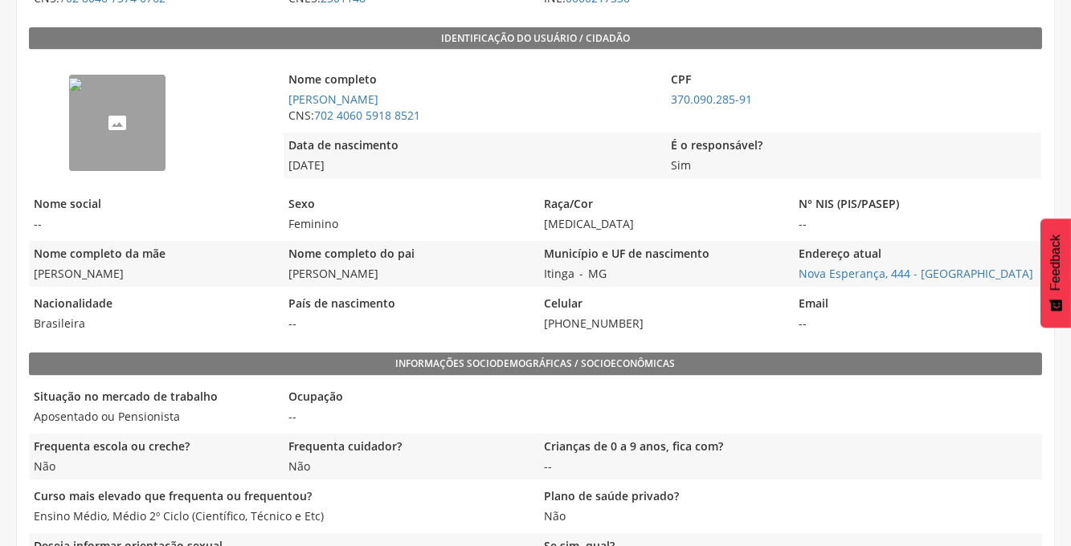
copy span "(73) 99870-3409"
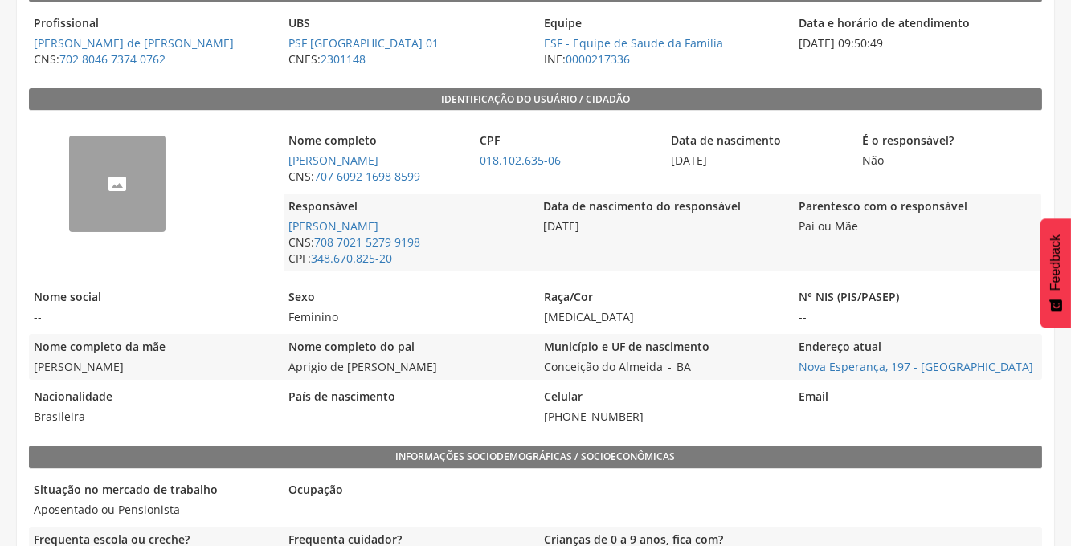
scroll to position [263, 0]
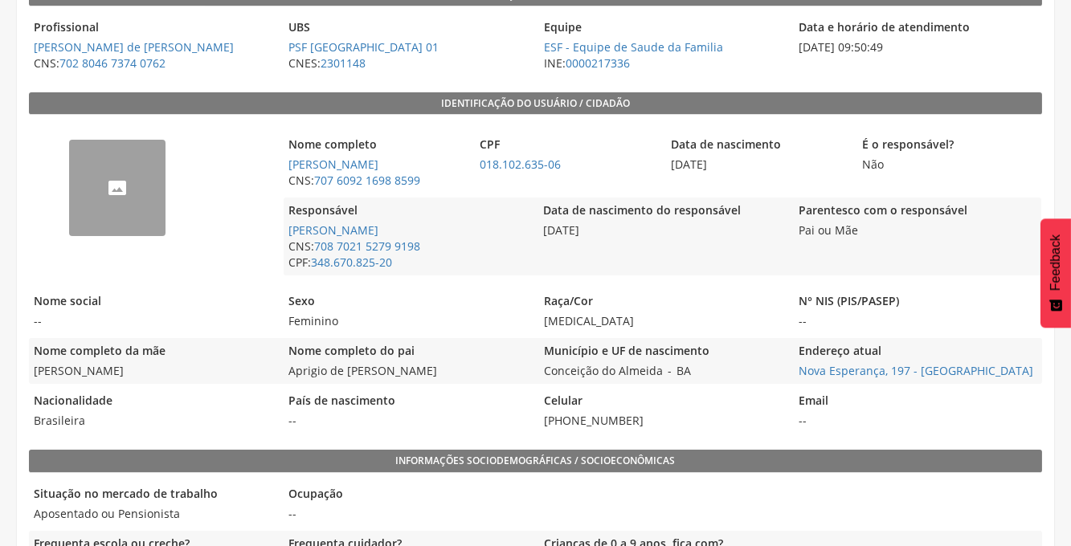
drag, startPoint x: 635, startPoint y: 423, endPoint x: 539, endPoint y: 422, distance: 95.6
click at [539, 422] on span "[PHONE_NUMBER]" at bounding box center [662, 421] width 247 height 16
copy span "[PHONE_NUMBER]"
